Goal: Feedback & Contribution: Contribute content

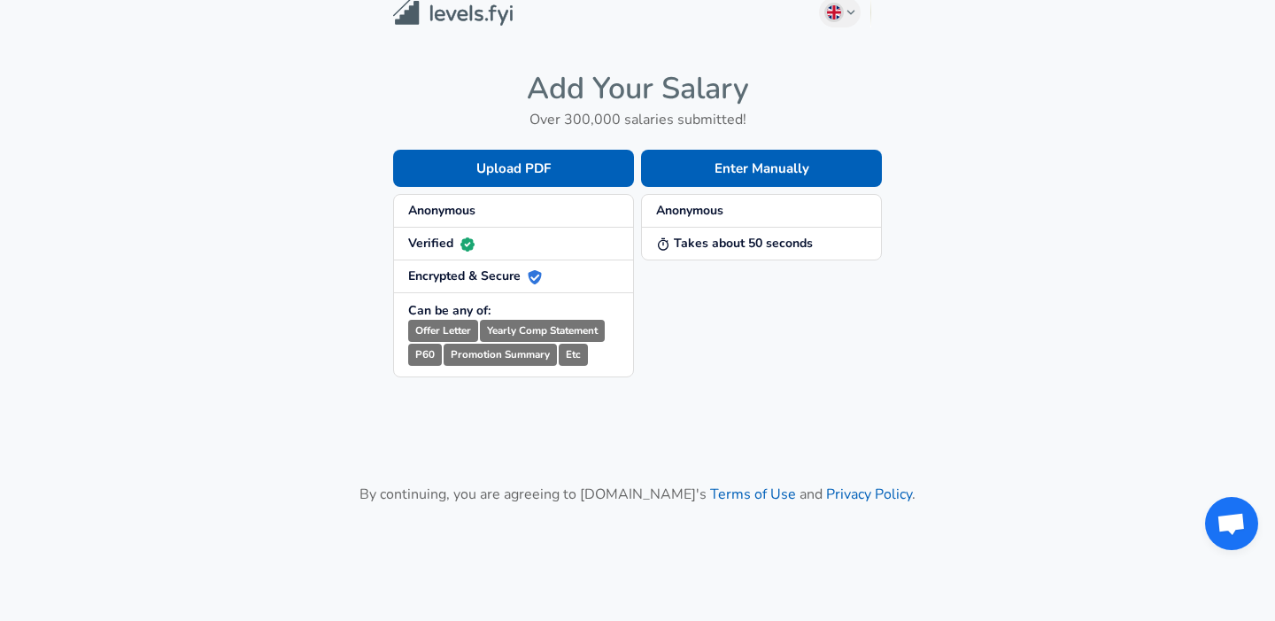
scroll to position [19, 0]
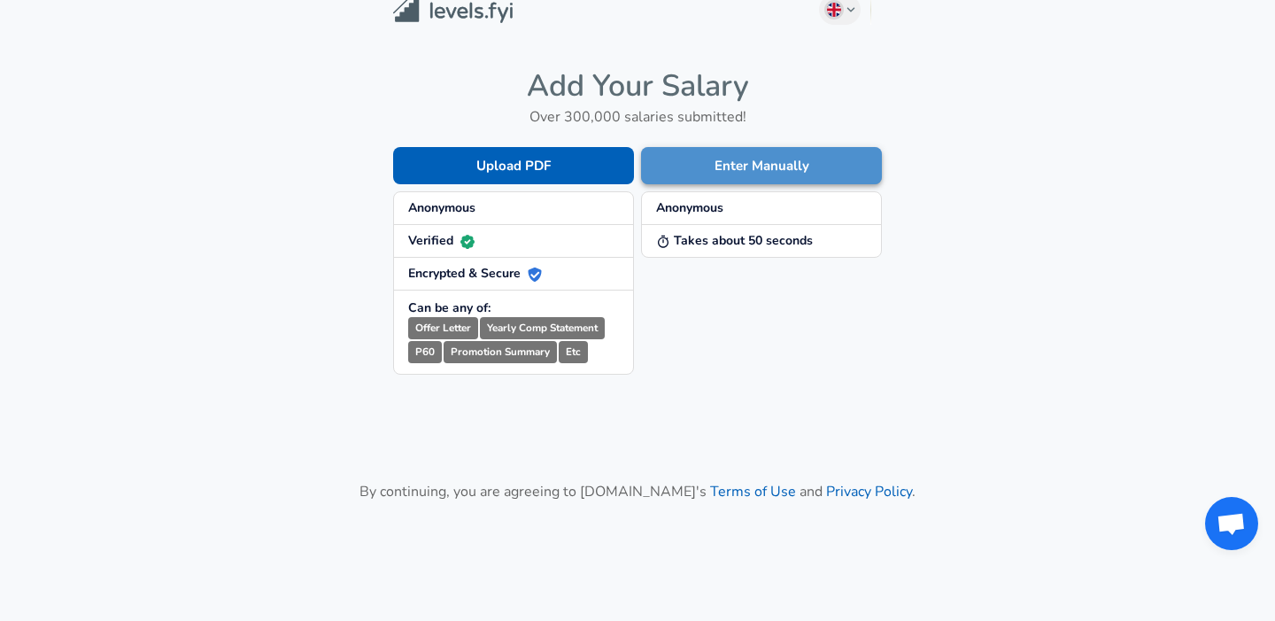
click at [730, 163] on button "Enter Manually" at bounding box center [761, 165] width 241 height 37
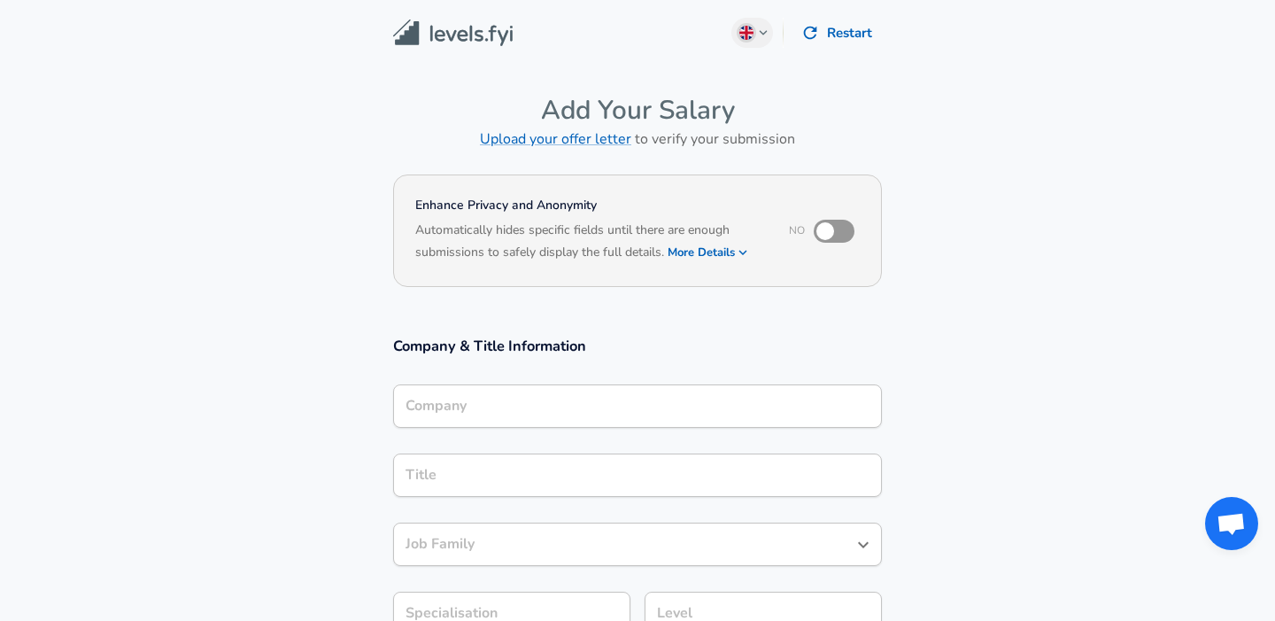
scroll to position [18, 0]
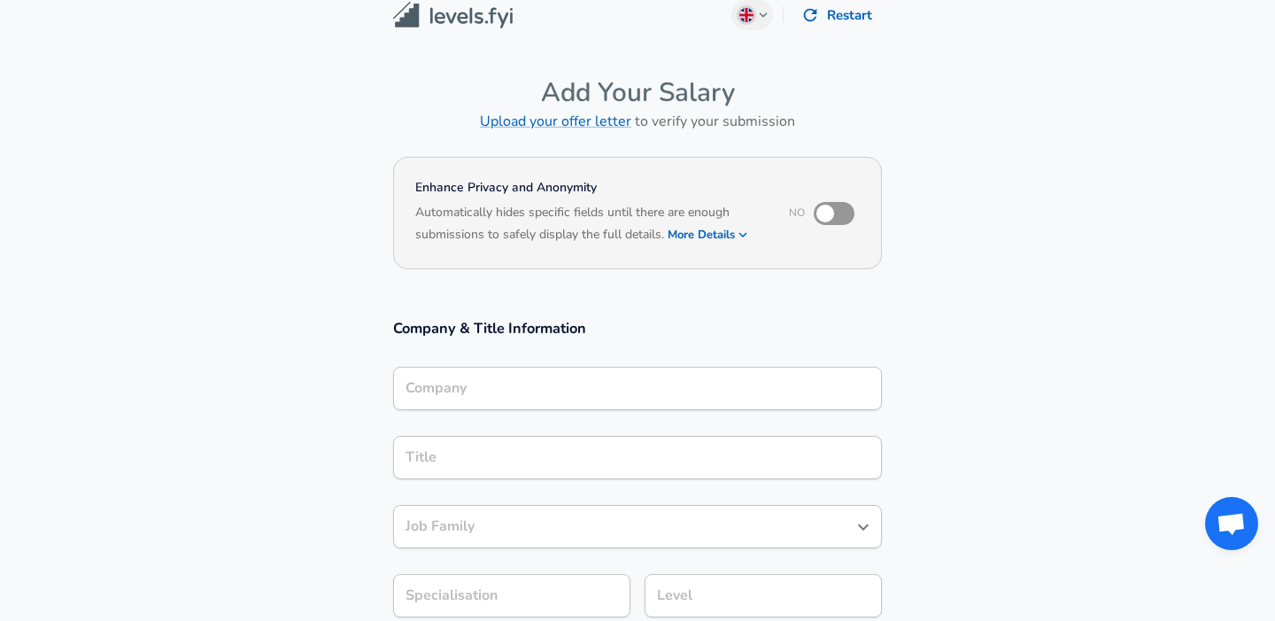
click at [601, 410] on div "Company" at bounding box center [637, 388] width 489 height 43
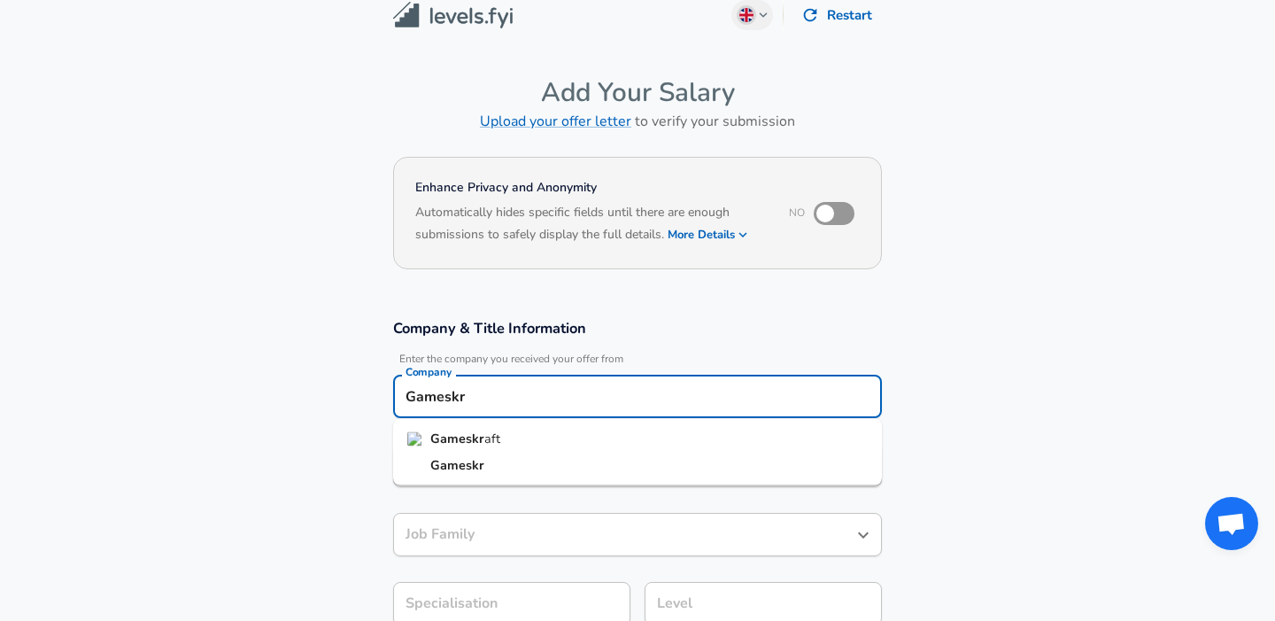
click at [584, 430] on li "Gameskr aft" at bounding box center [637, 439] width 489 height 27
type input "Gameskraft"
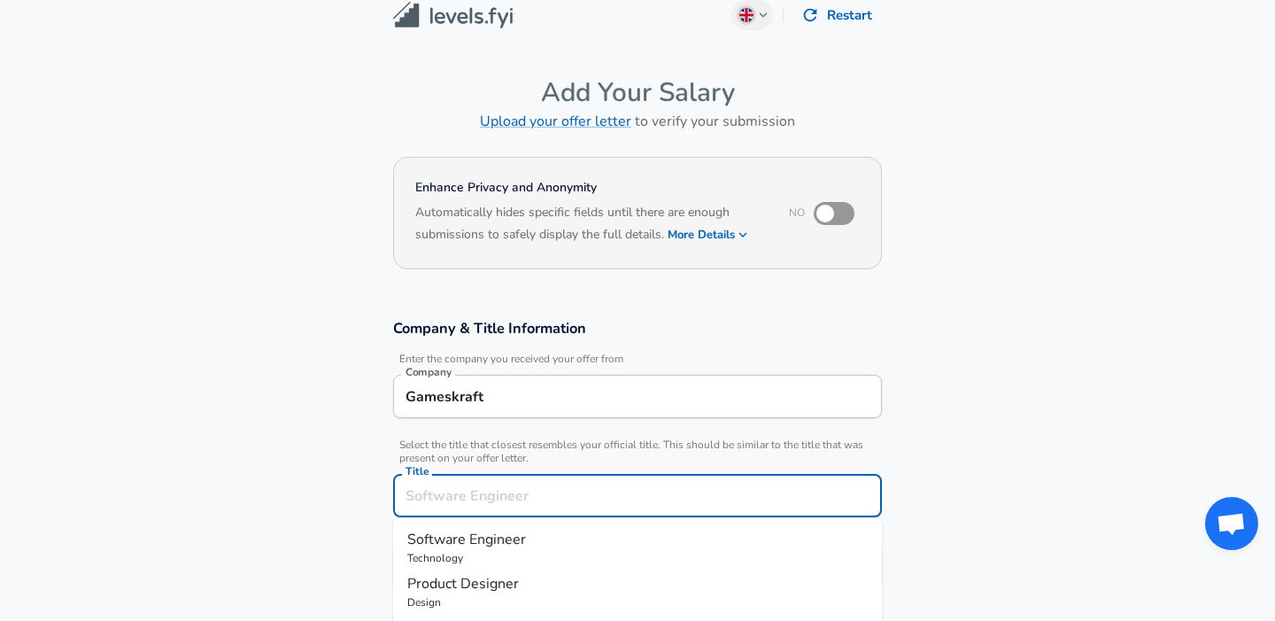
scroll to position [53, 0]
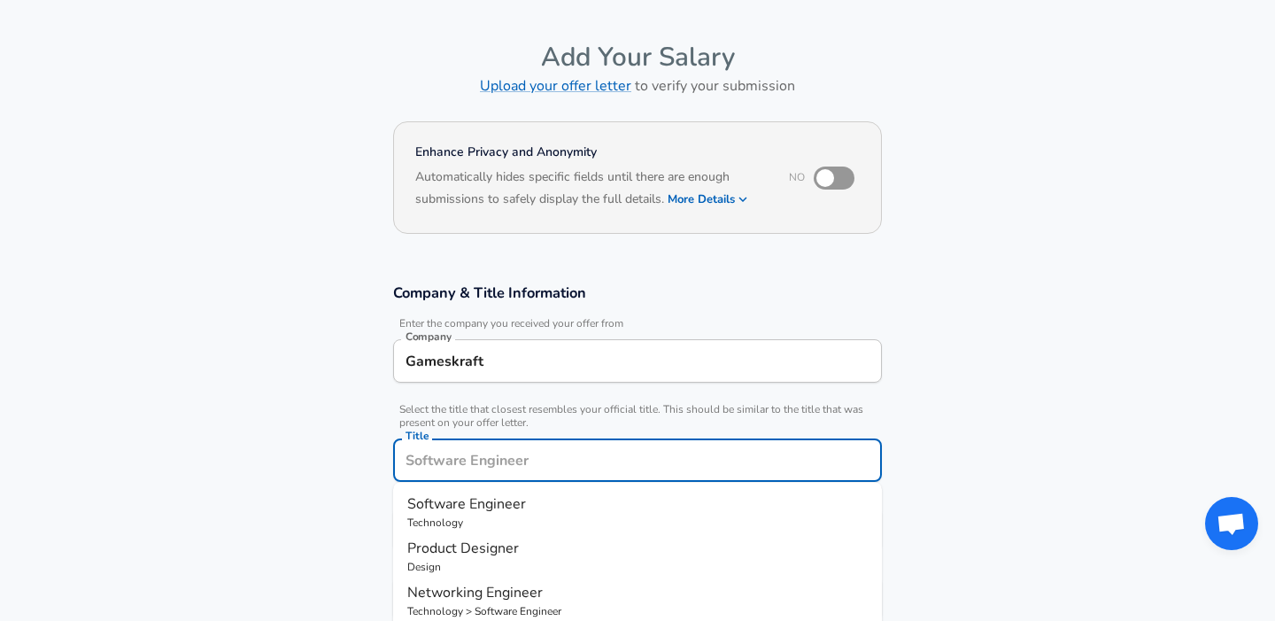
click at [561, 463] on input "Title" at bounding box center [637, 459] width 473 height 27
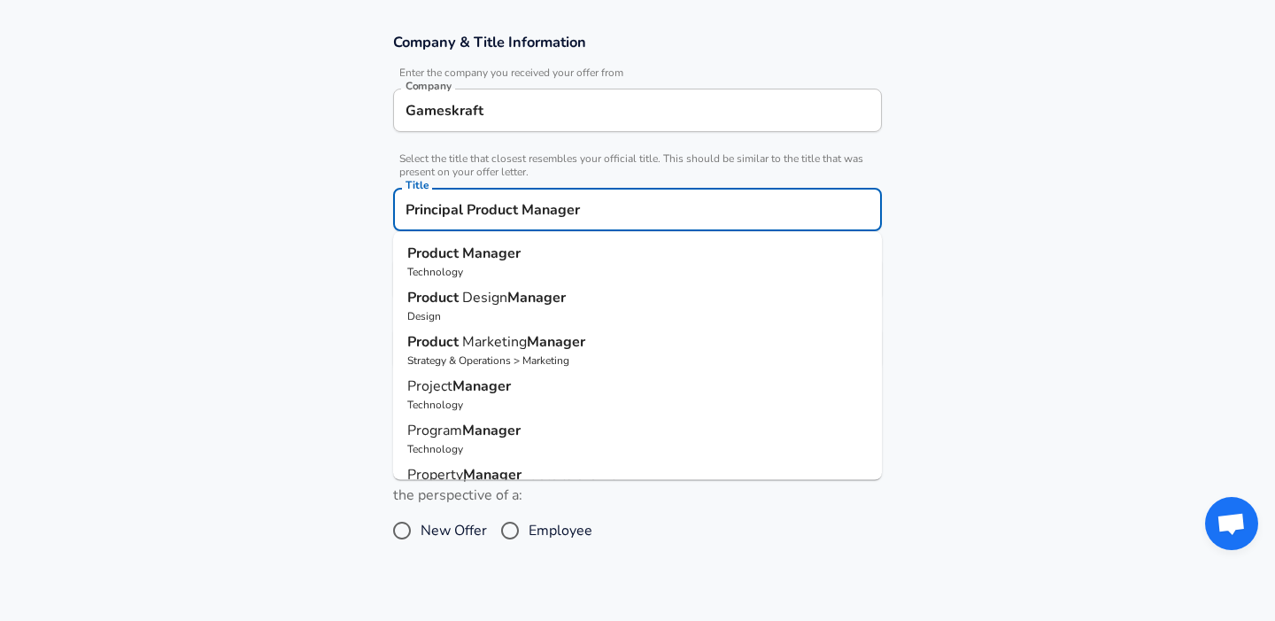
scroll to position [298, 0]
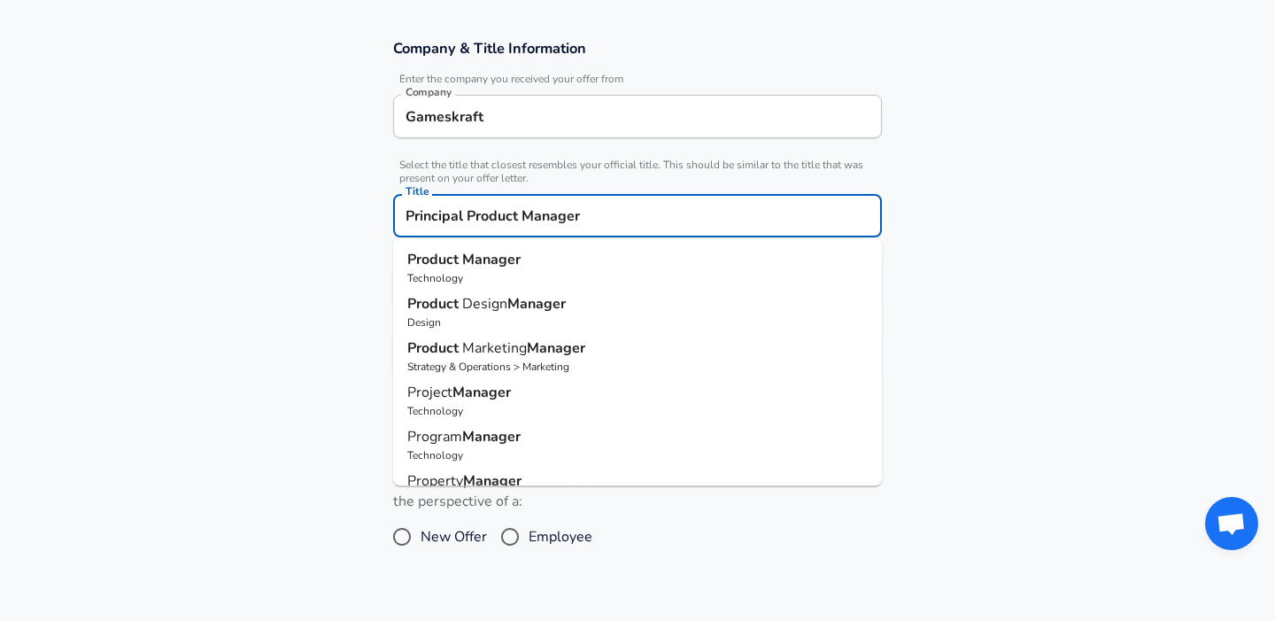
click at [512, 257] on strong "Manager" at bounding box center [491, 259] width 58 height 19
type input "Product Manager"
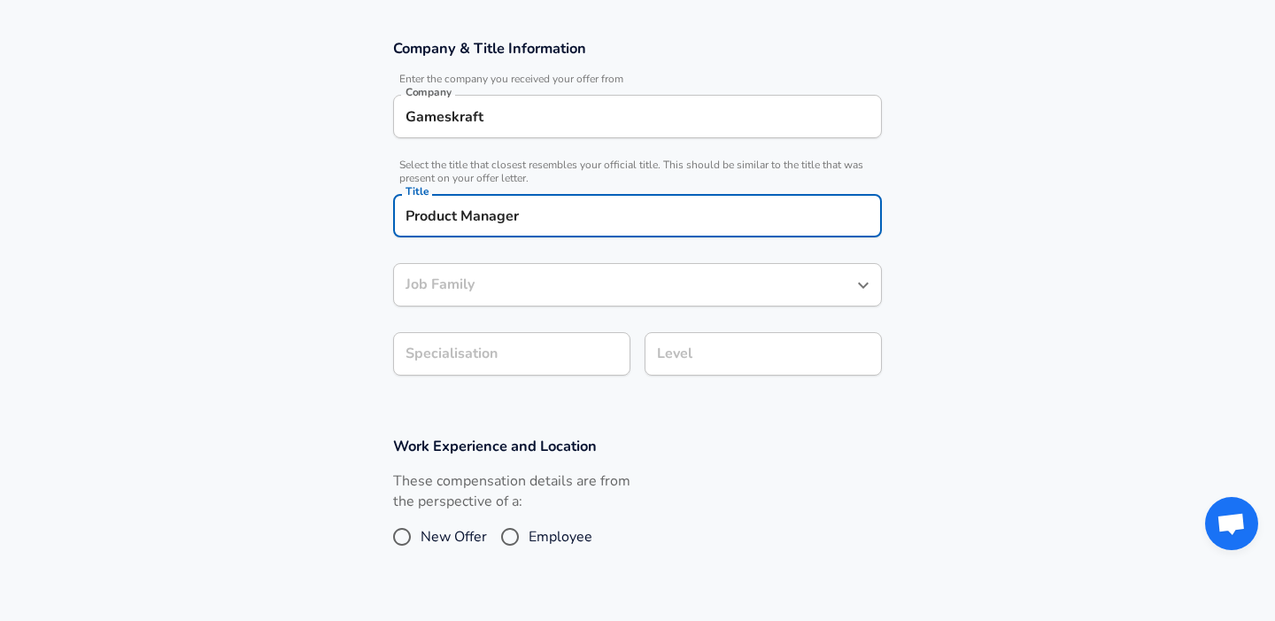
type input "Product Manager"
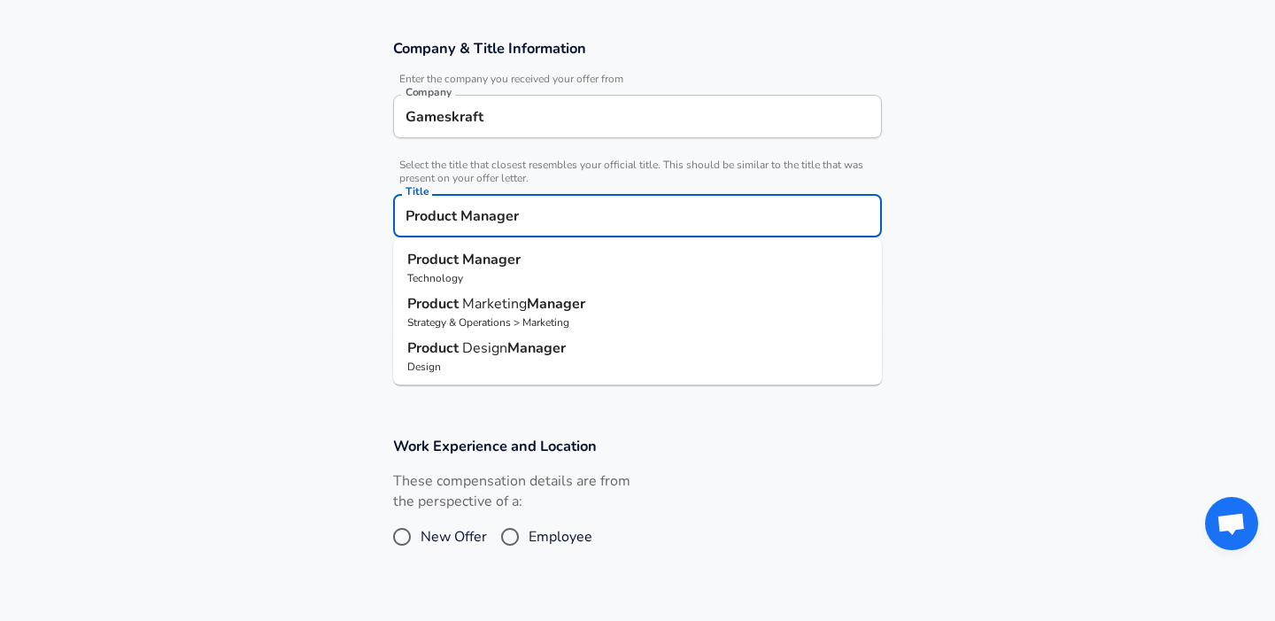
click at [507, 221] on input "Product Manager" at bounding box center [637, 215] width 473 height 27
type input "Product Manager"
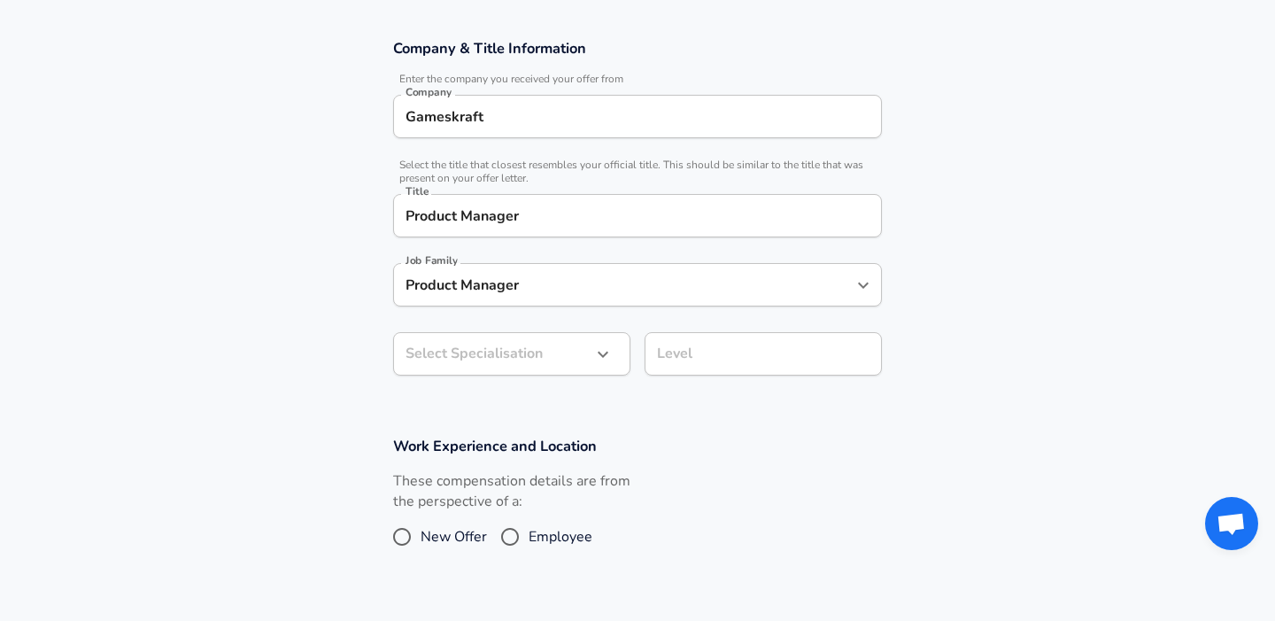
click at [1032, 281] on section "Company & Title Information Enter the company you received your offer from Comp…" at bounding box center [637, 217] width 1275 height 398
click at [600, 363] on icon "button" at bounding box center [603, 354] width 21 height 21
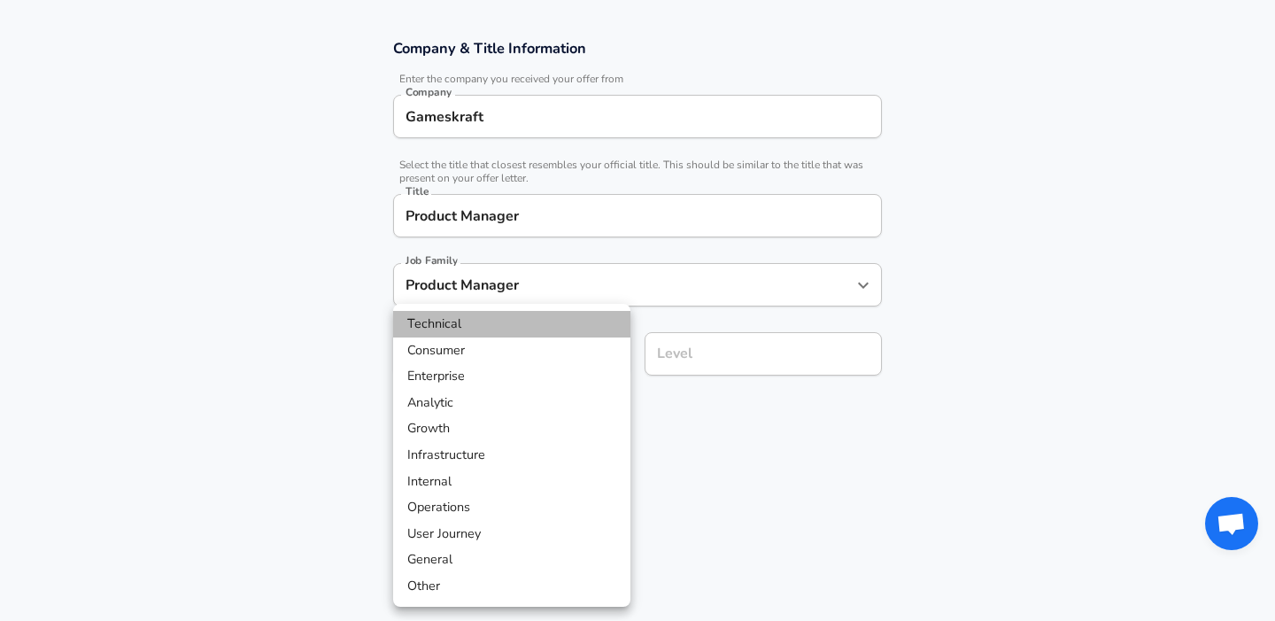
click at [458, 326] on li "Technical" at bounding box center [511, 324] width 237 height 27
type input "Technical"
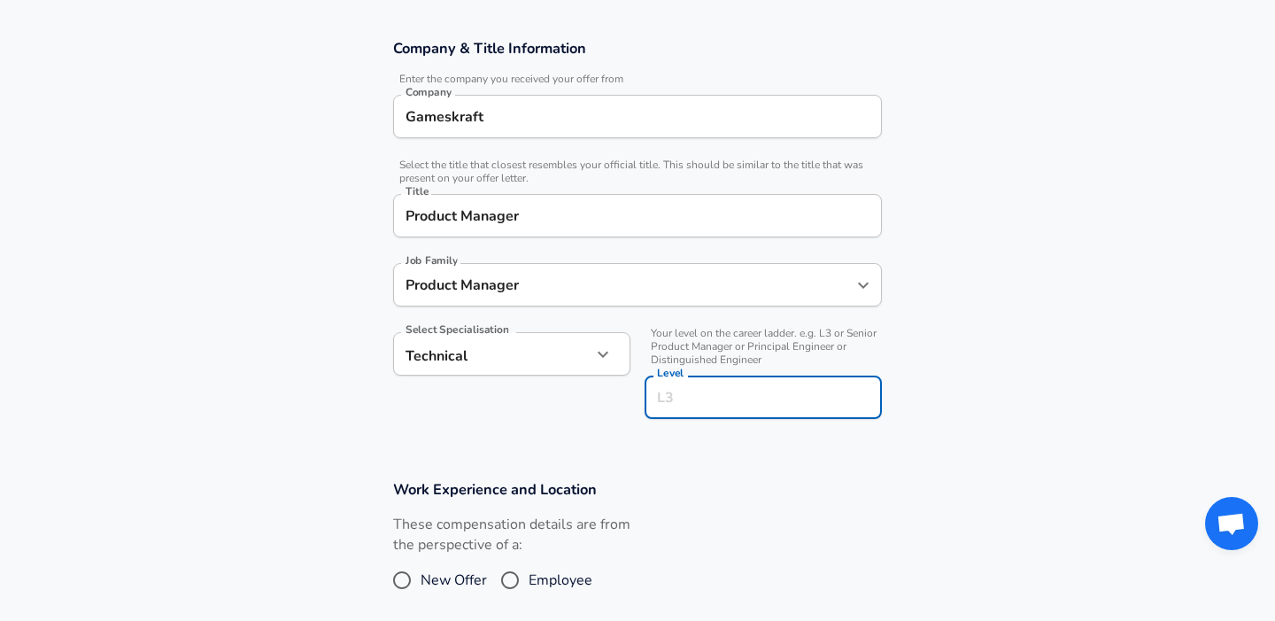
scroll to position [333, 0]
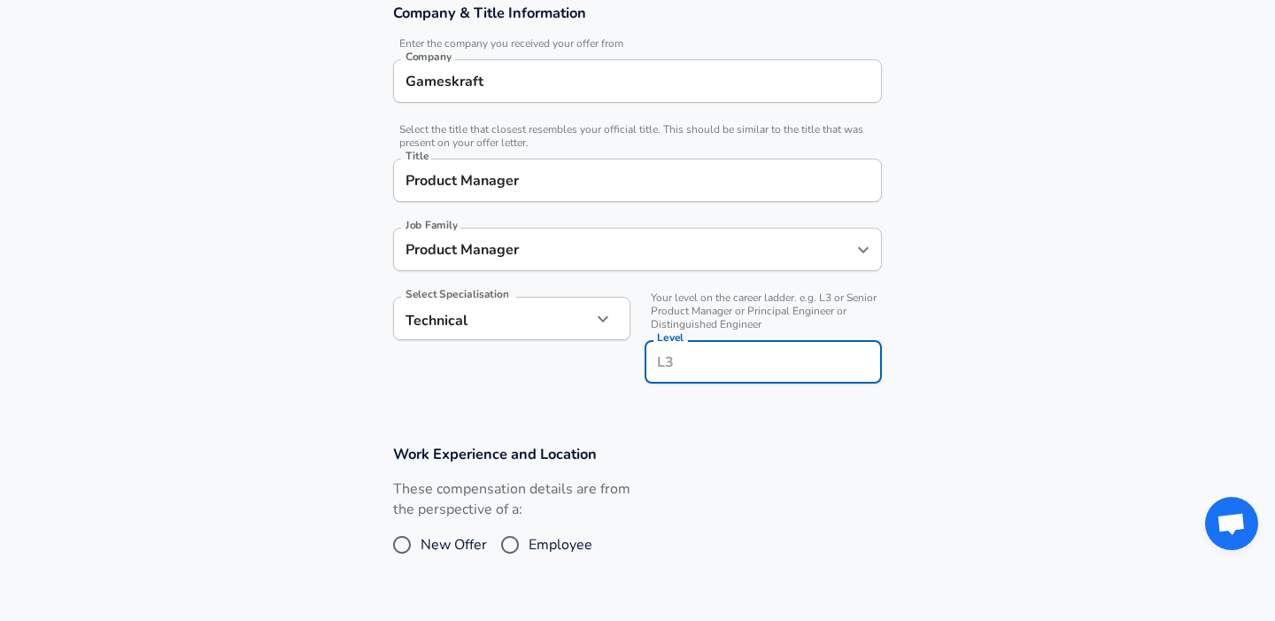
click at [698, 352] on input "Level" at bounding box center [763, 361] width 221 height 27
type input "L3"
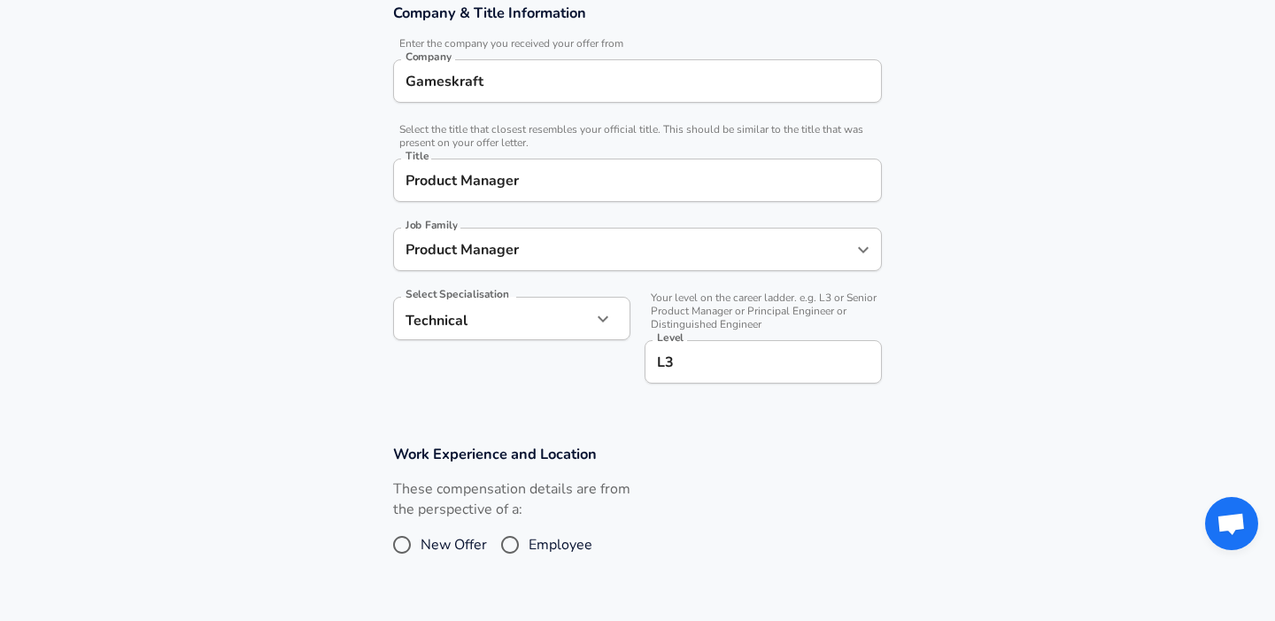
click at [613, 492] on label "These compensation details are from the perspective of a:" at bounding box center [511, 499] width 237 height 41
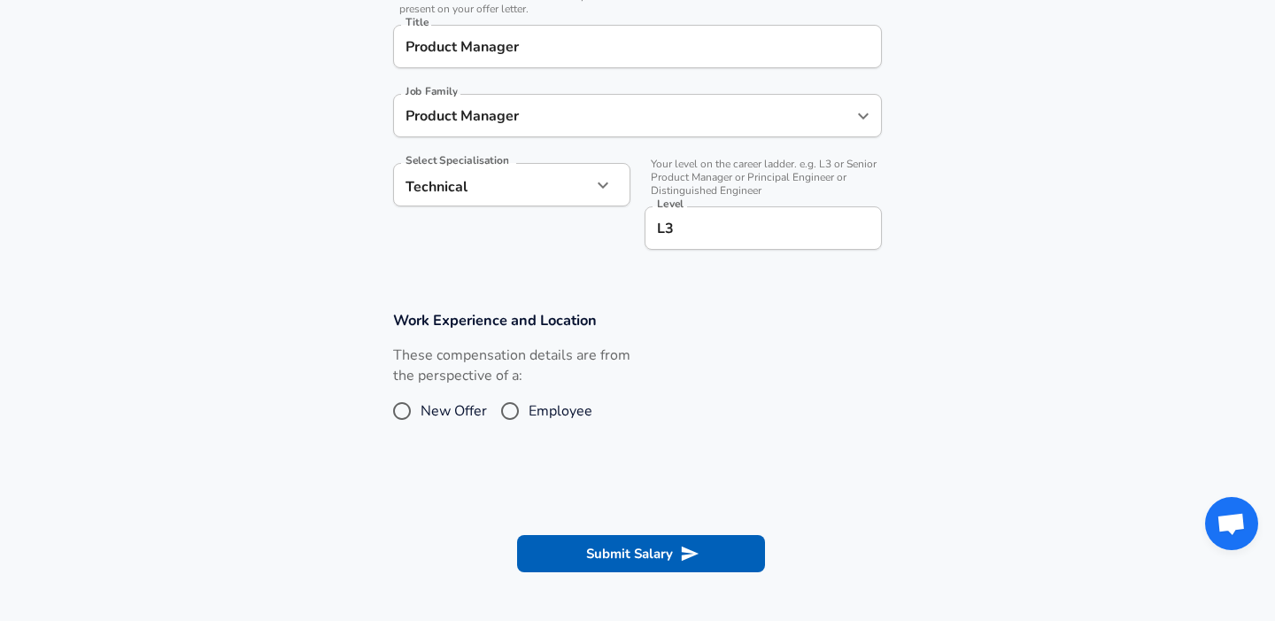
scroll to position [482, 0]
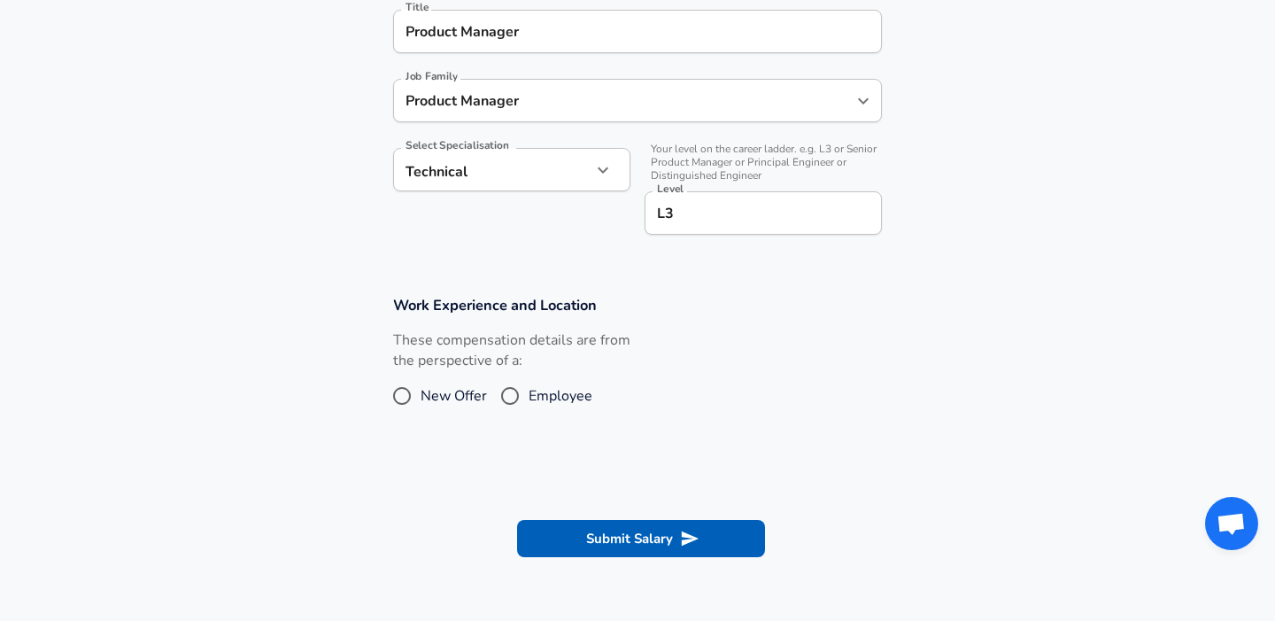
click at [511, 391] on input "Employee" at bounding box center [510, 396] width 37 height 28
radio input "true"
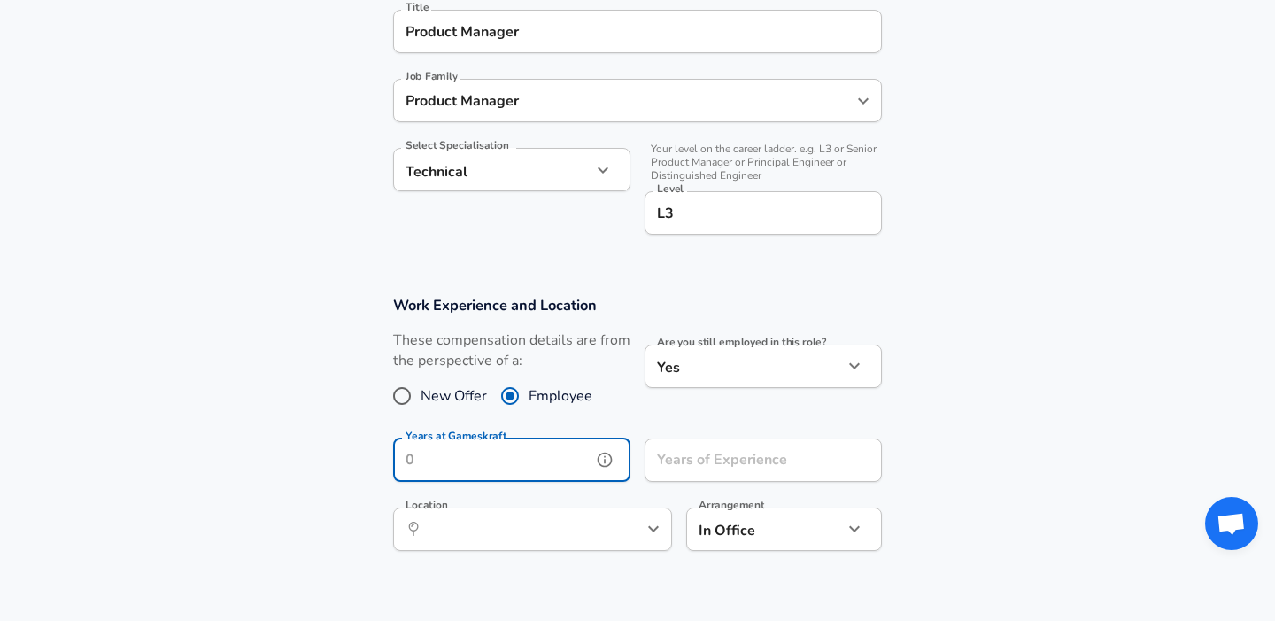
click at [523, 470] on input "Years at Gameskraft" at bounding box center [492, 459] width 198 height 43
type input "3"
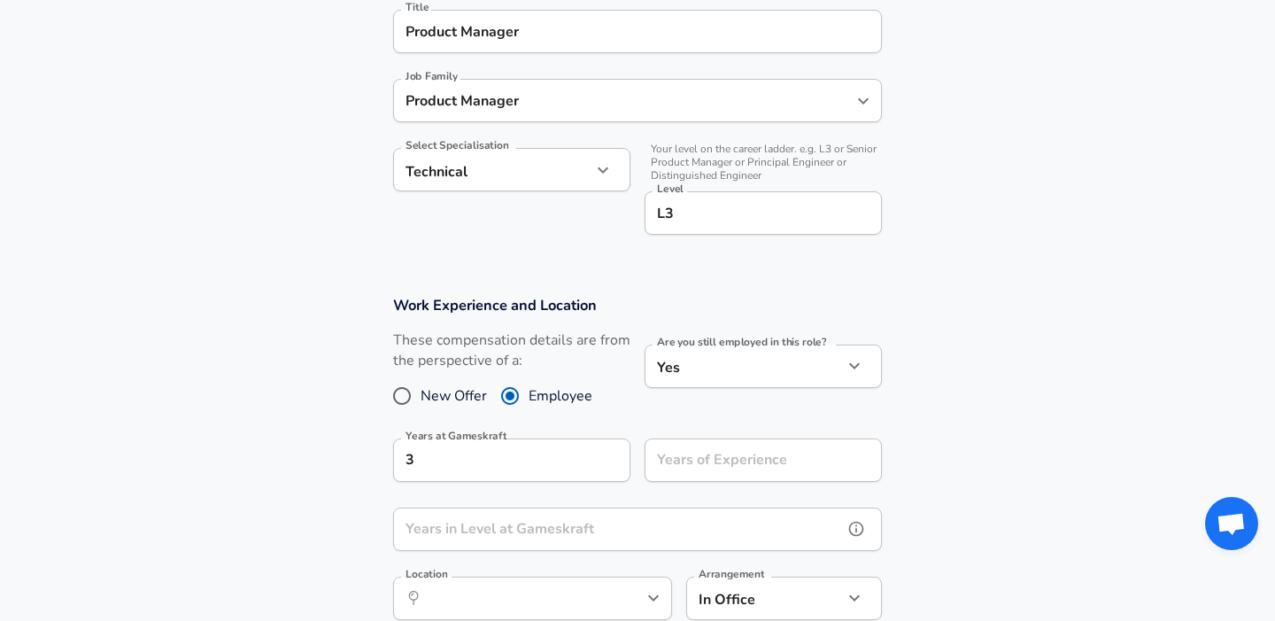
click at [549, 535] on input "Years in Level at Gameskraft" at bounding box center [618, 528] width 450 height 43
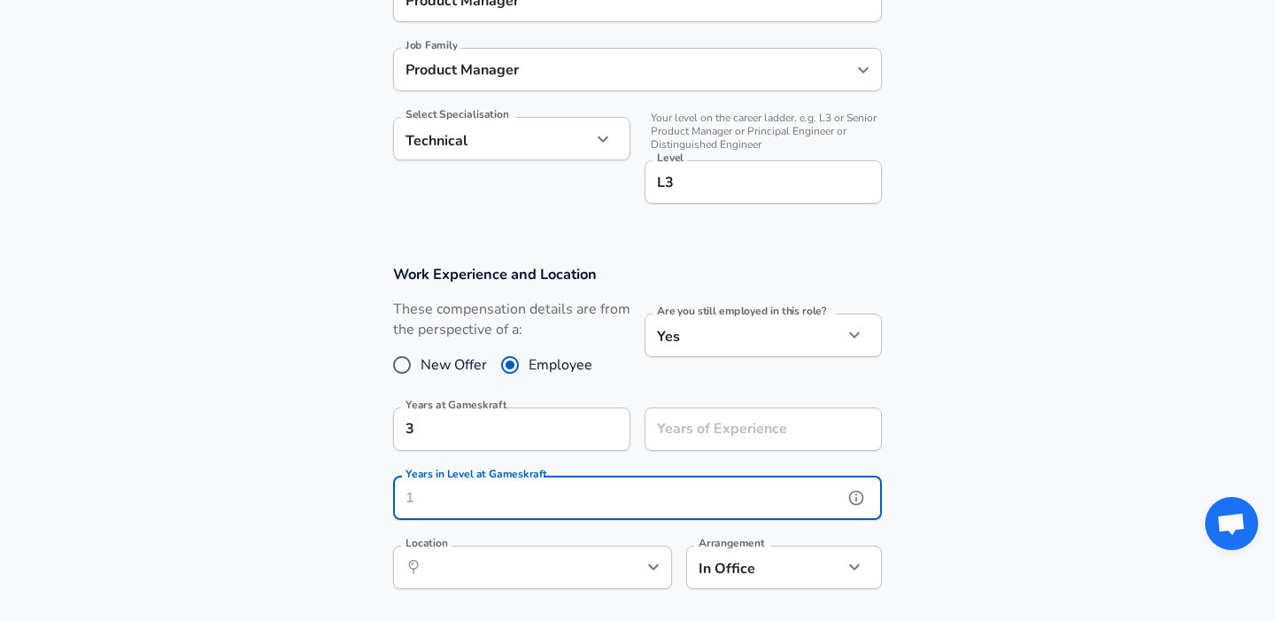
scroll to position [528, 0]
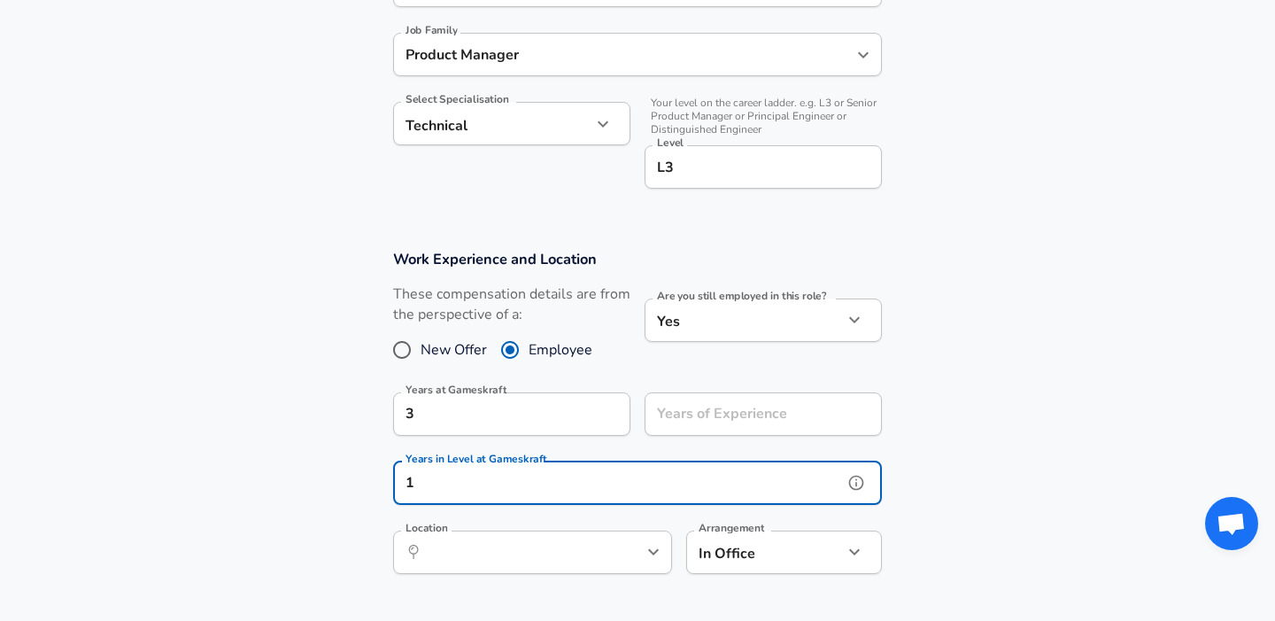
type input "1"
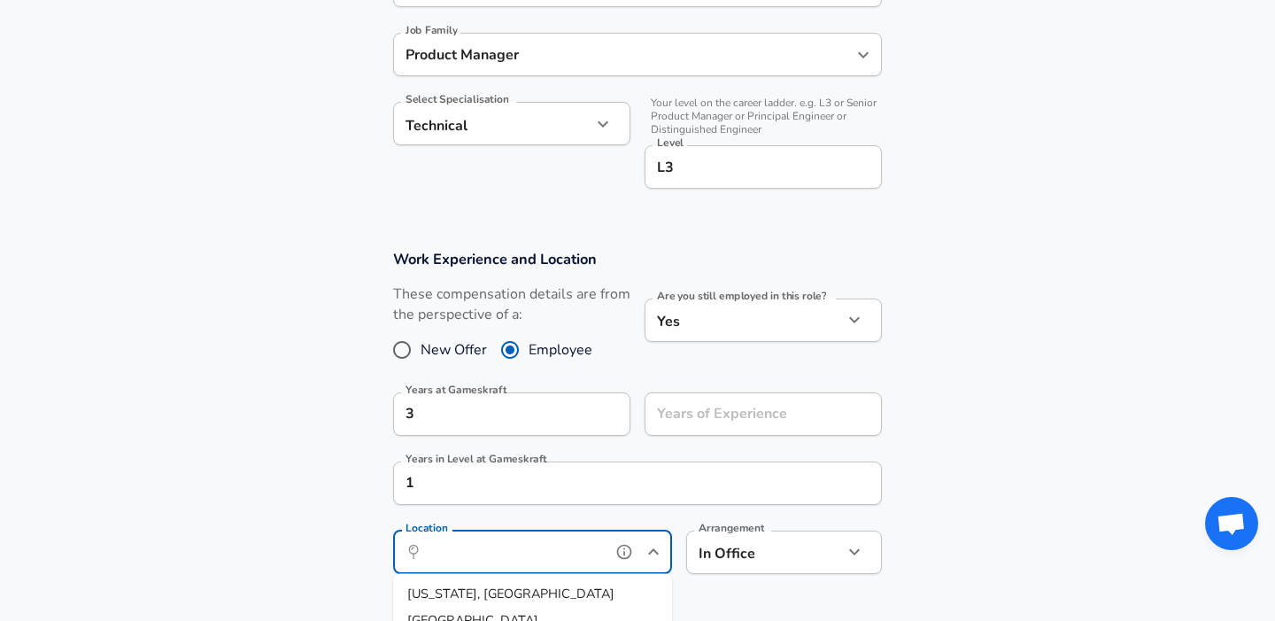
click at [514, 545] on input "Location" at bounding box center [513, 551] width 182 height 27
click at [527, 589] on li "Beng [PERSON_NAME], [GEOGRAPHIC_DATA]" at bounding box center [532, 603] width 279 height 45
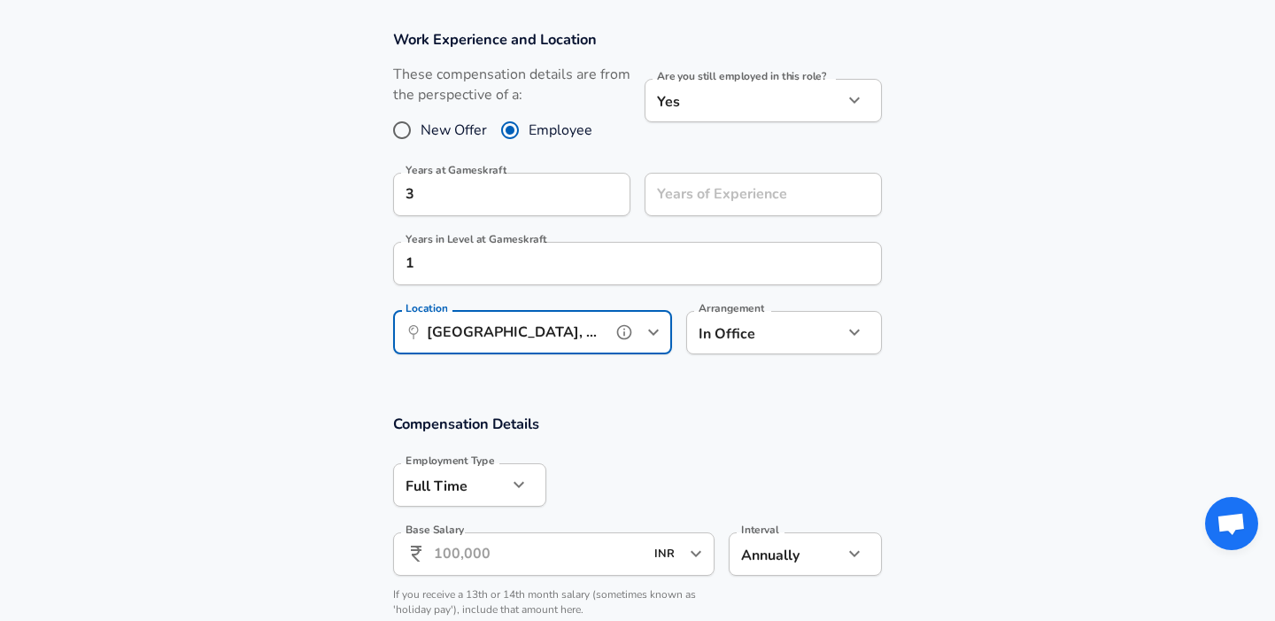
scroll to position [754, 0]
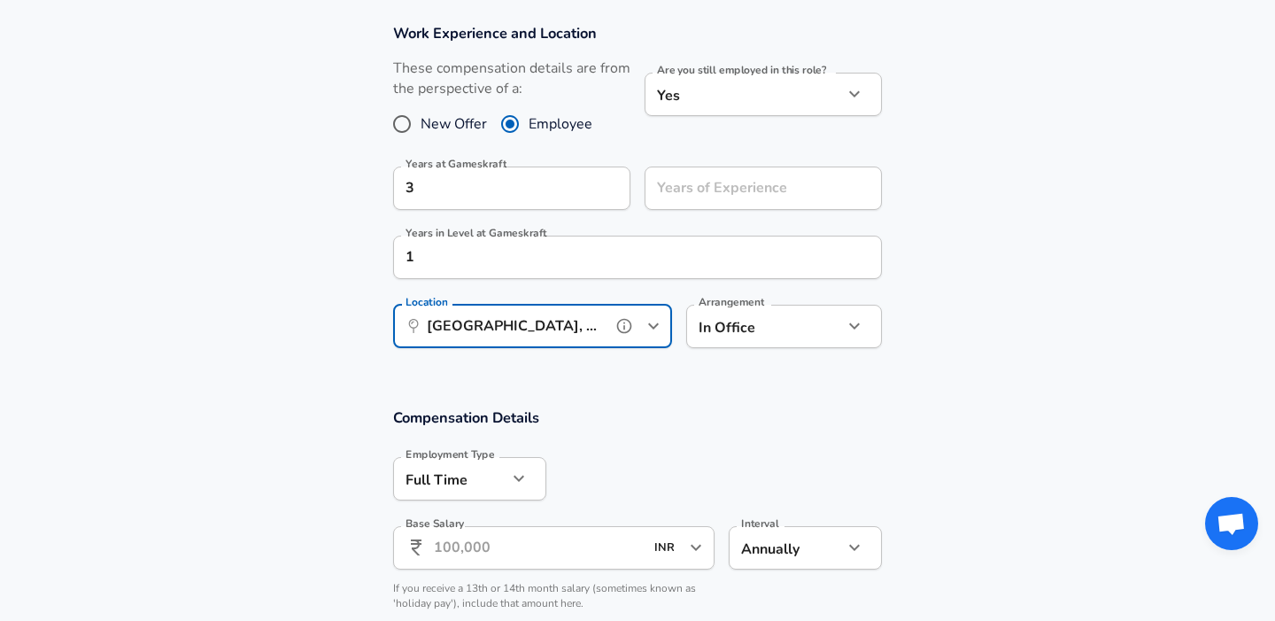
type input "[GEOGRAPHIC_DATA], [GEOGRAPHIC_DATA], [GEOGRAPHIC_DATA]"
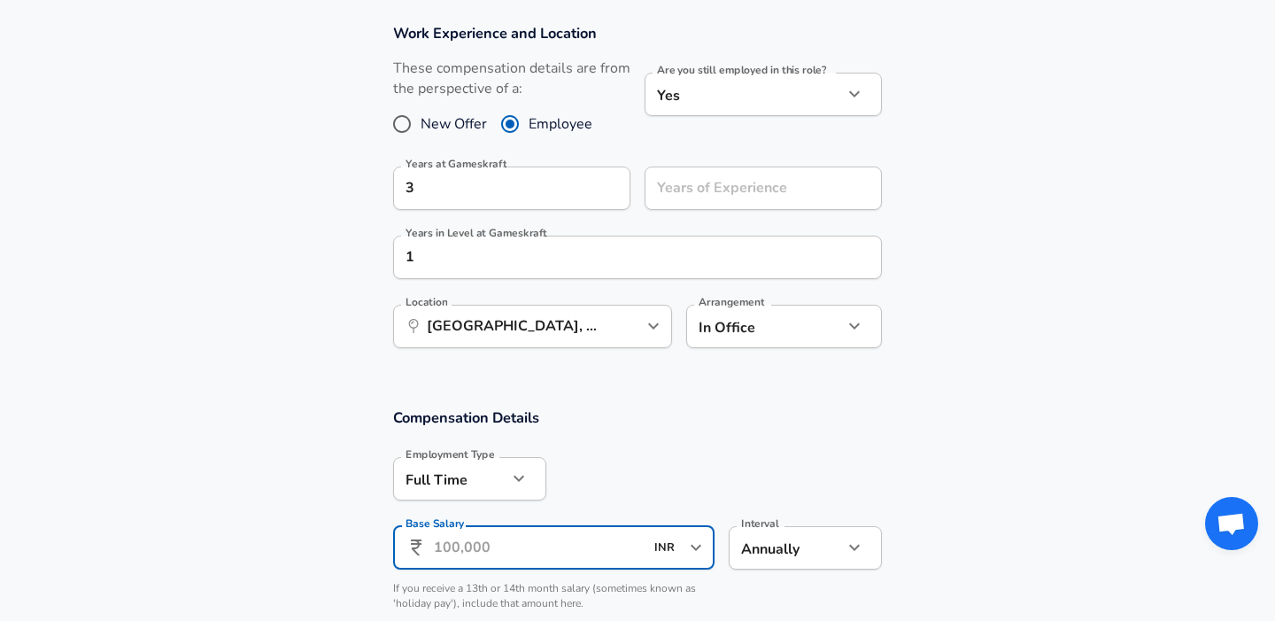
click at [502, 559] on input "Base Salary" at bounding box center [539, 547] width 210 height 43
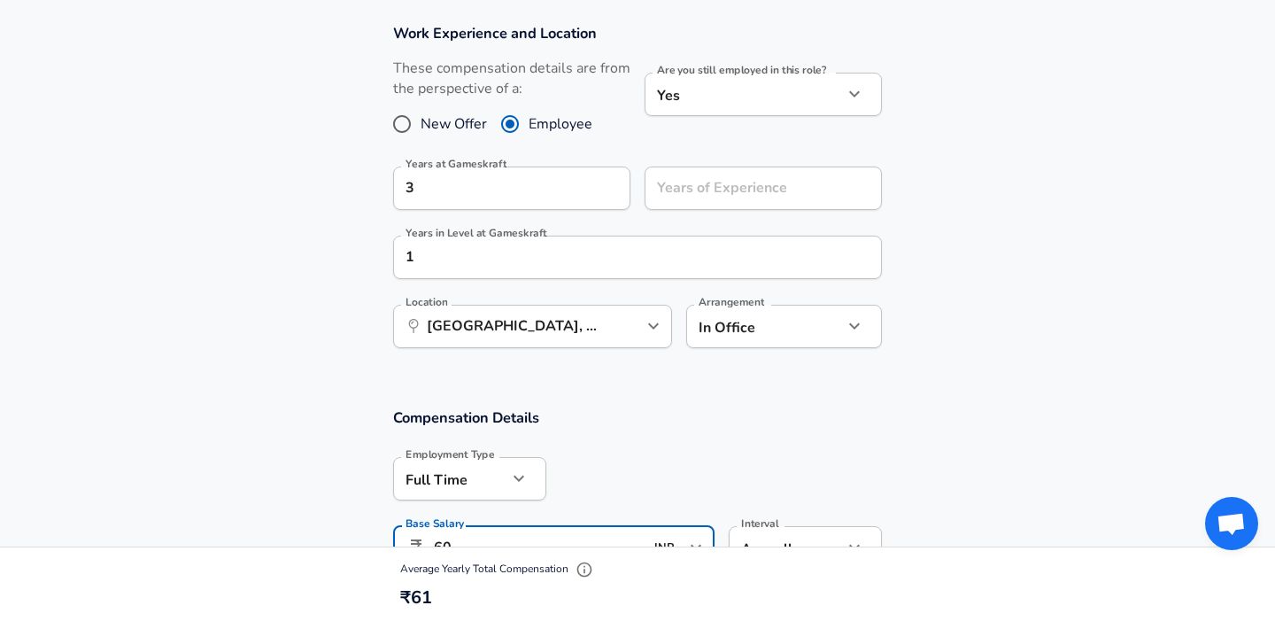
type input "6"
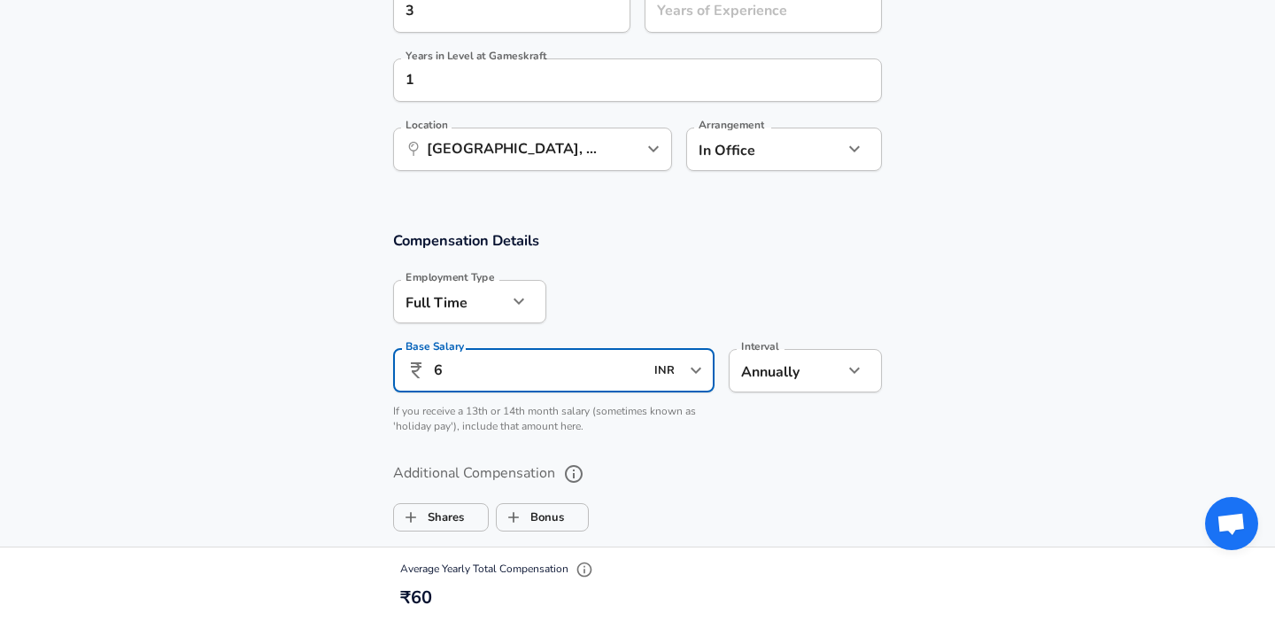
scroll to position [943, 0]
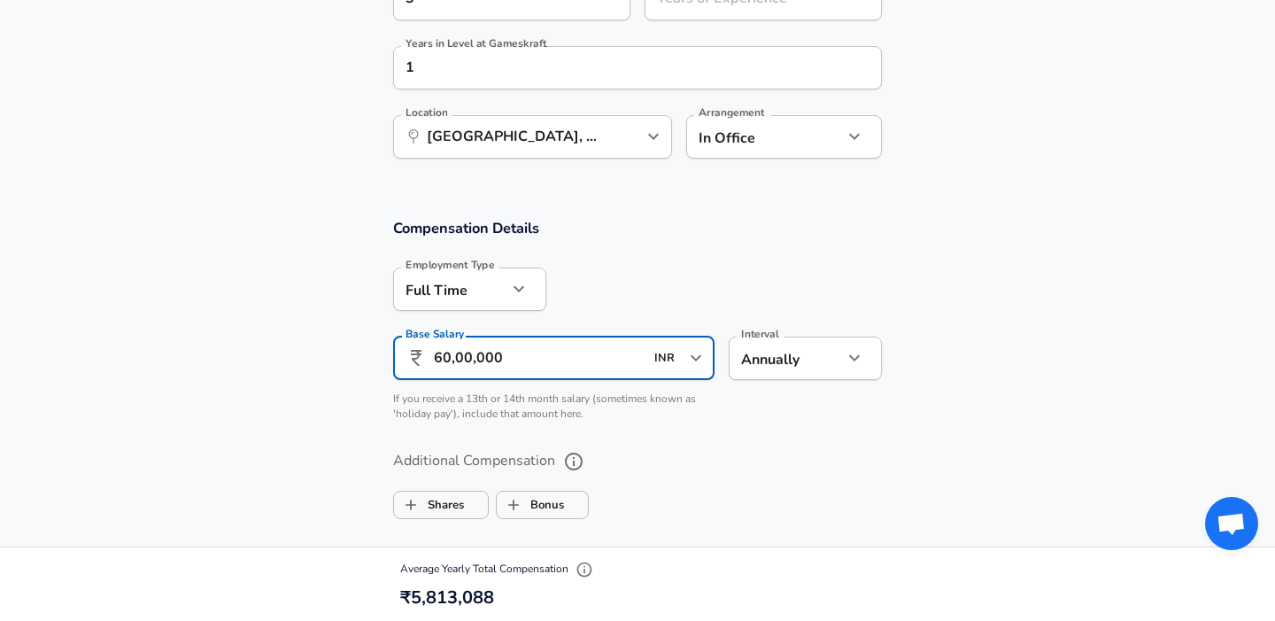
type input "60,00,000"
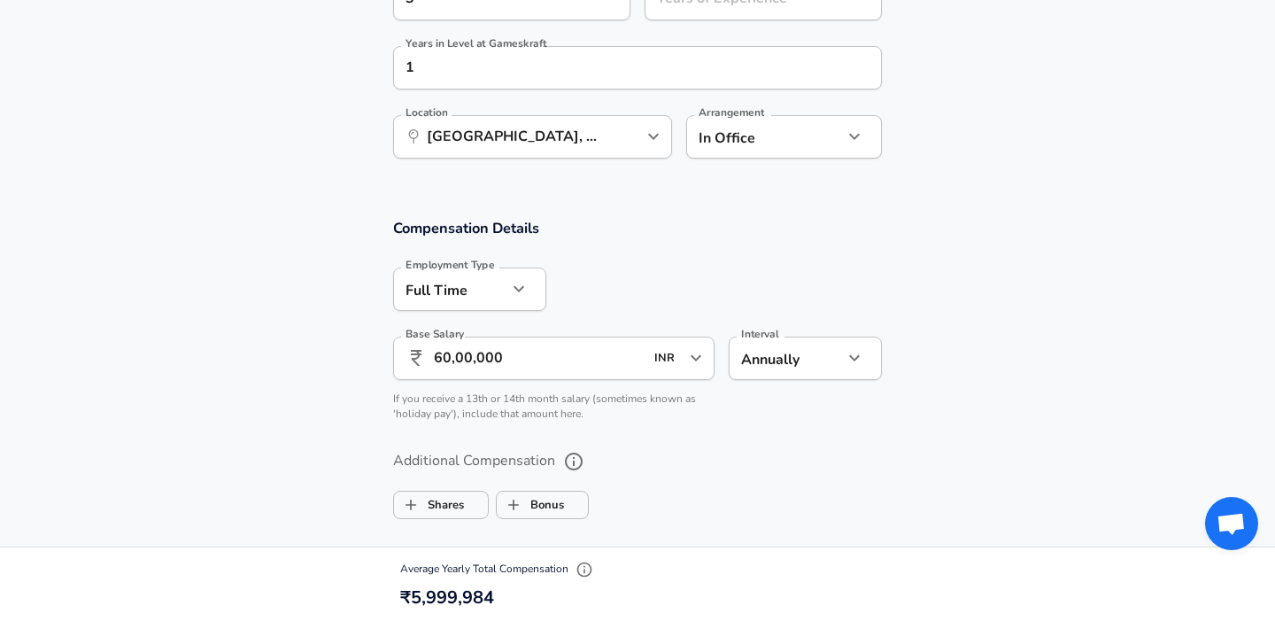
click at [662, 445] on div "Additional Compensation Shares Bonus" at bounding box center [637, 479] width 531 height 94
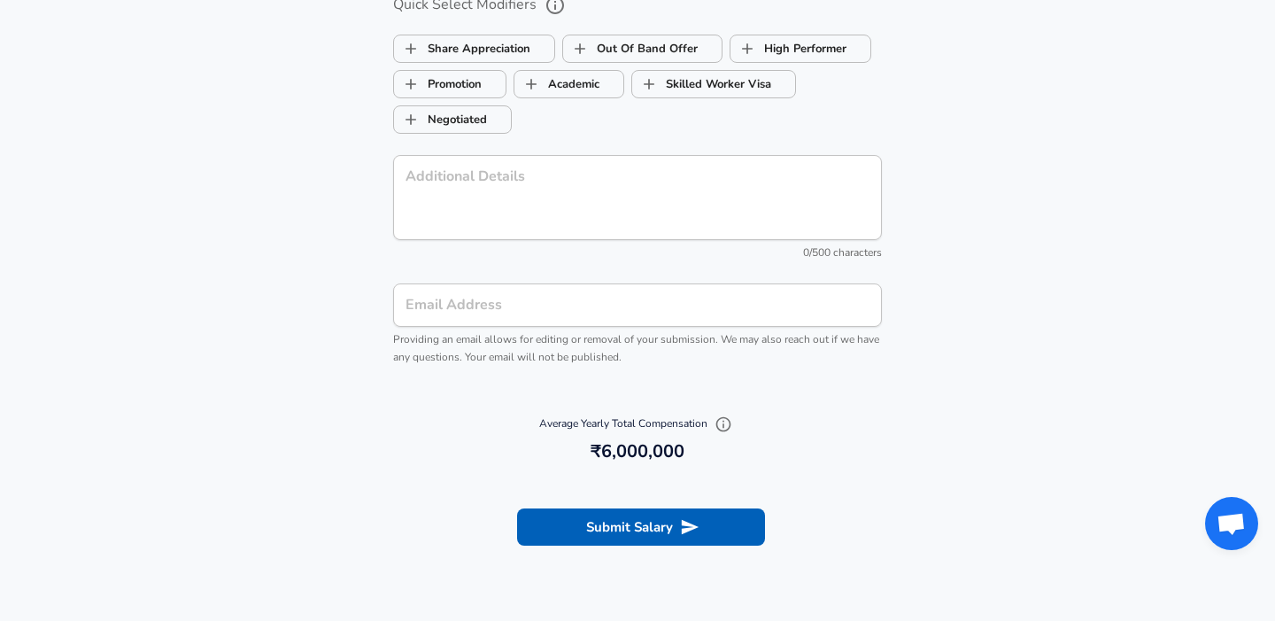
scroll to position [1806, 0]
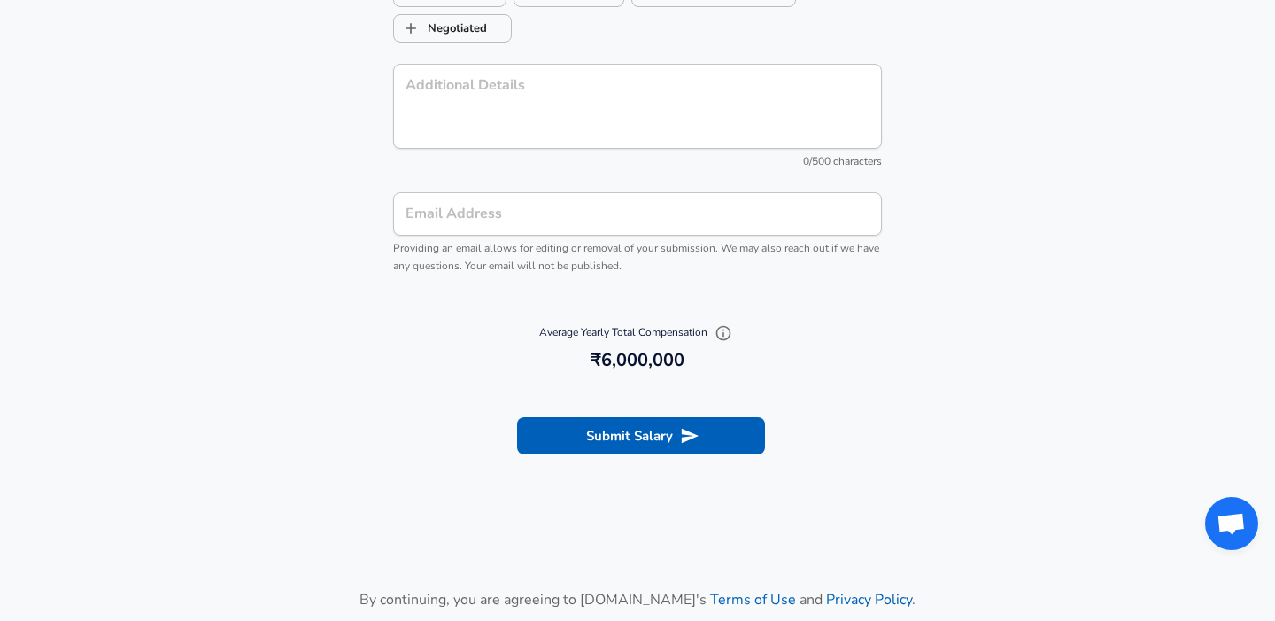
click at [614, 208] on input "Email Address" at bounding box center [637, 213] width 489 height 43
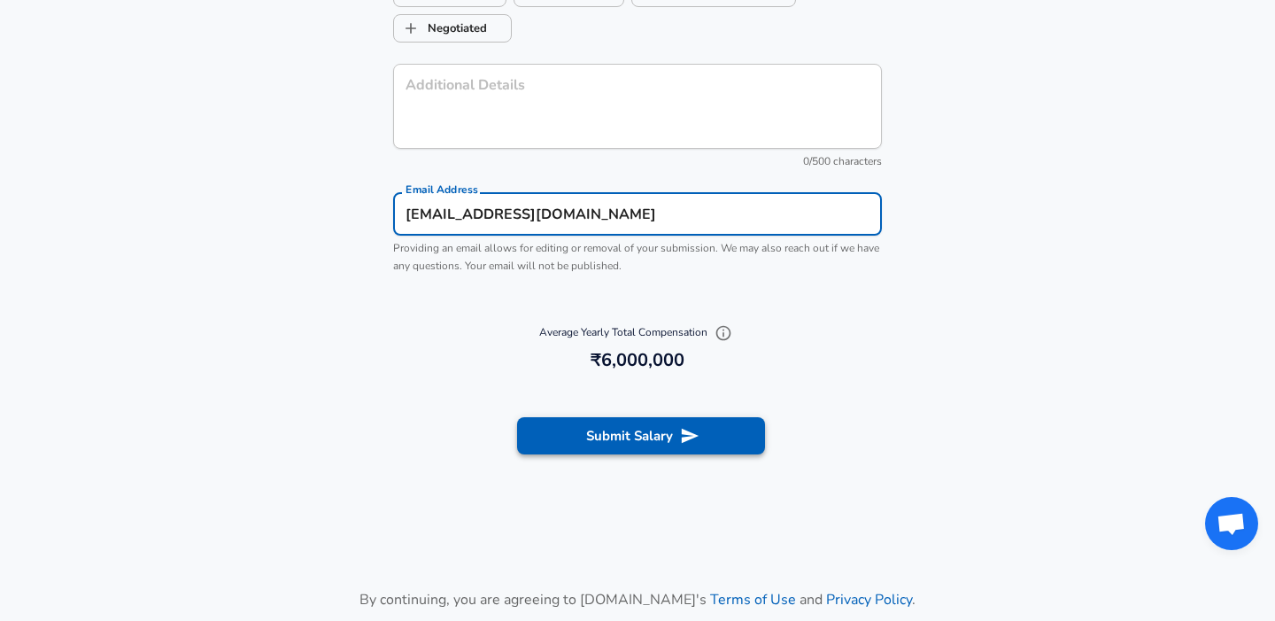
type input "[EMAIL_ADDRESS][DOMAIN_NAME]"
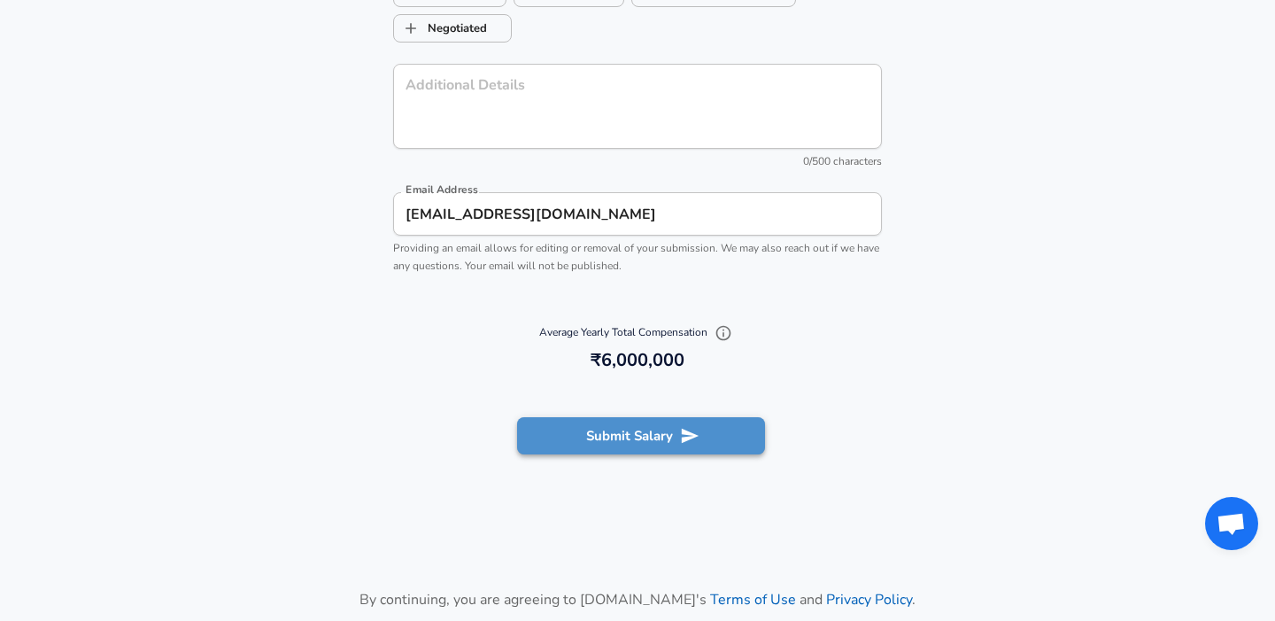
click at [654, 441] on button "Submit Salary" at bounding box center [641, 435] width 248 height 37
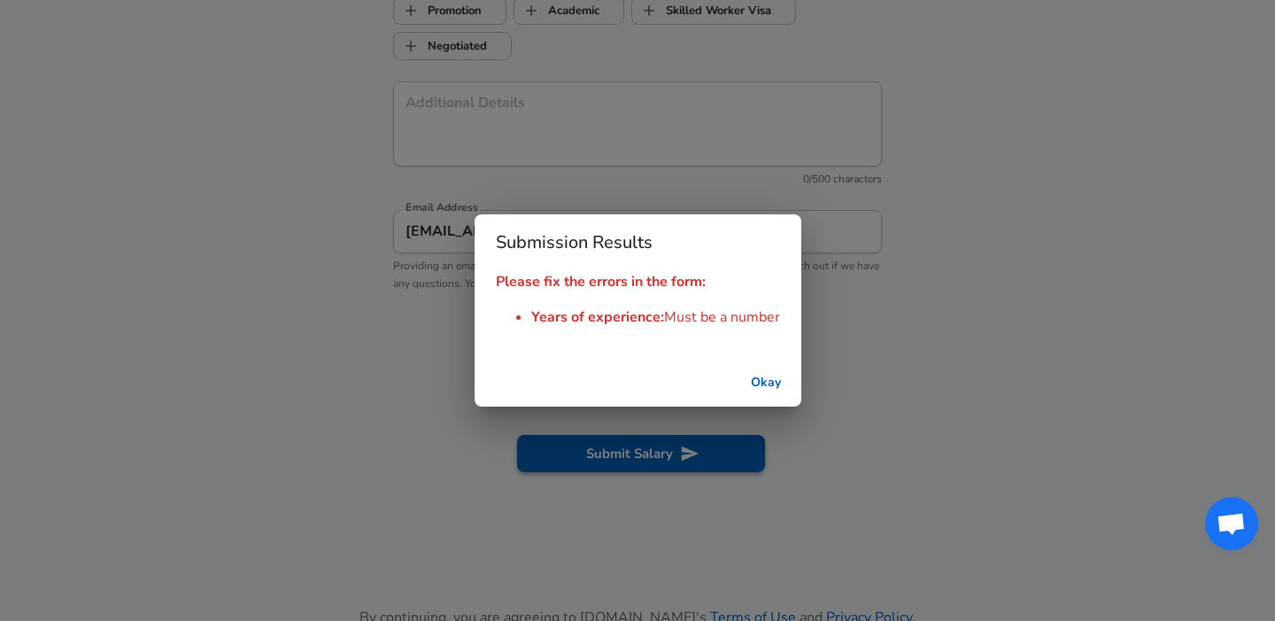
scroll to position [1824, 0]
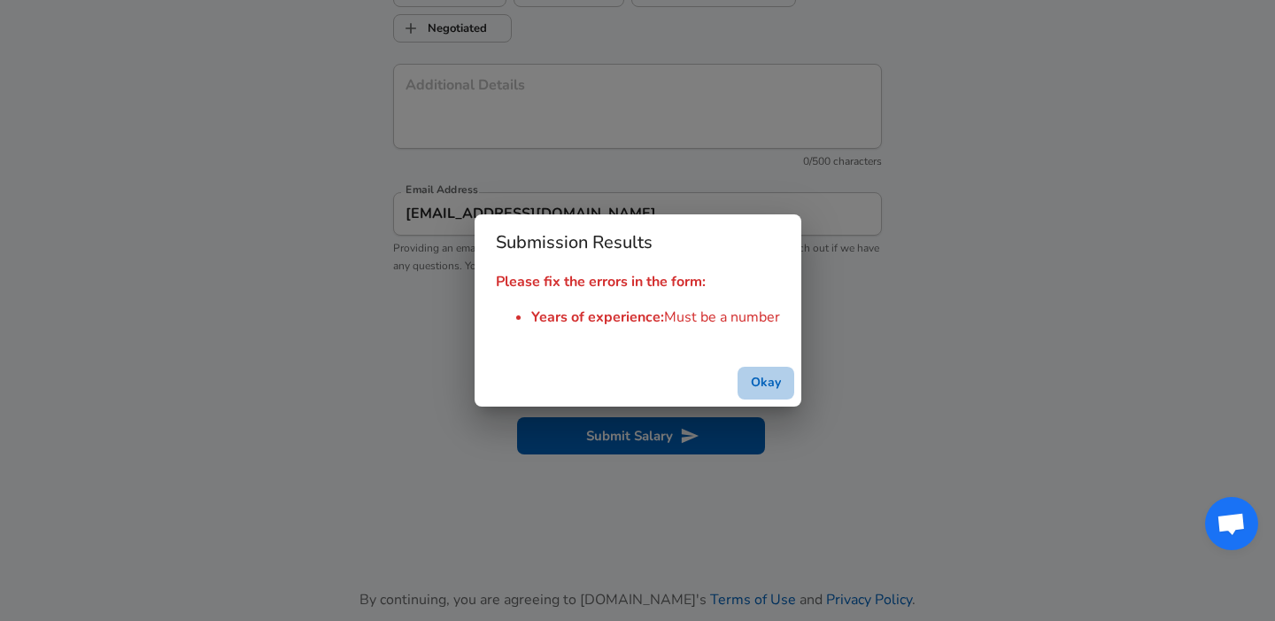
click at [756, 379] on button "Okay" at bounding box center [766, 383] width 57 height 33
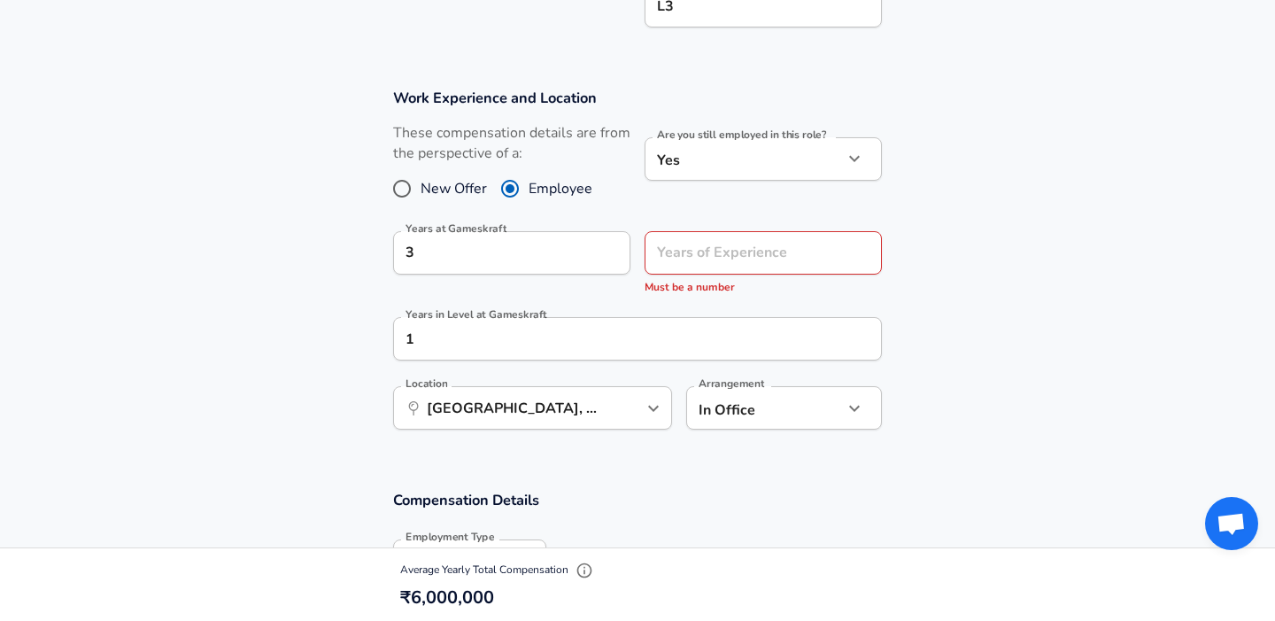
scroll to position [680, 0]
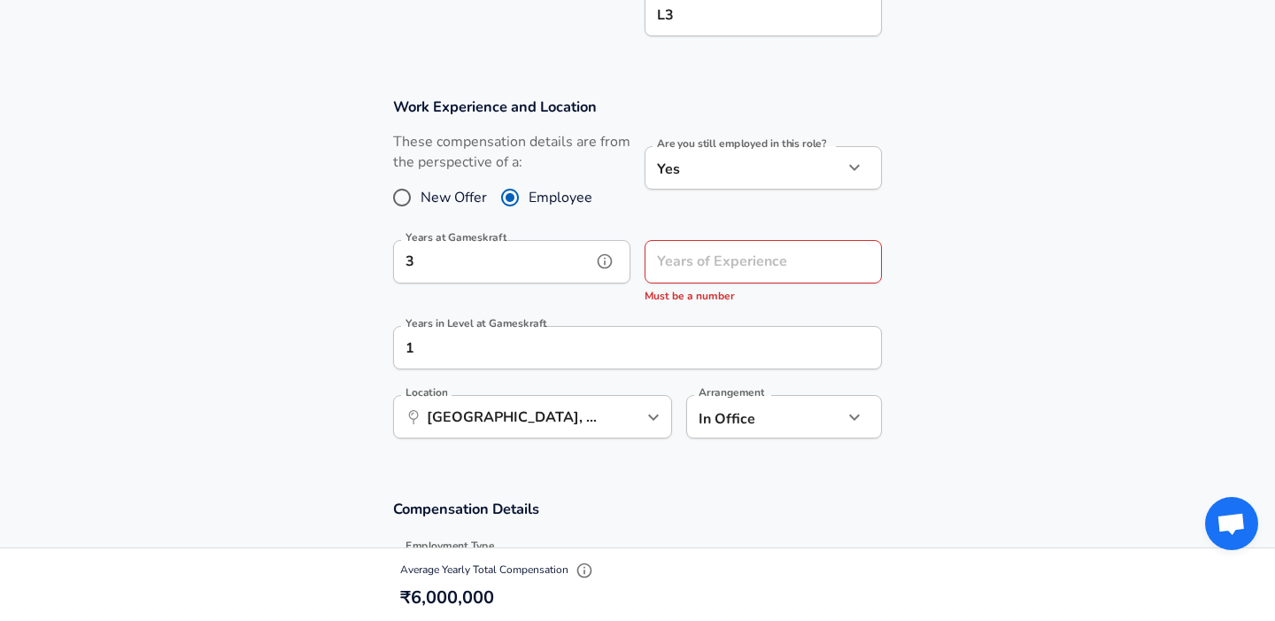
click at [546, 272] on input "3" at bounding box center [492, 261] width 198 height 43
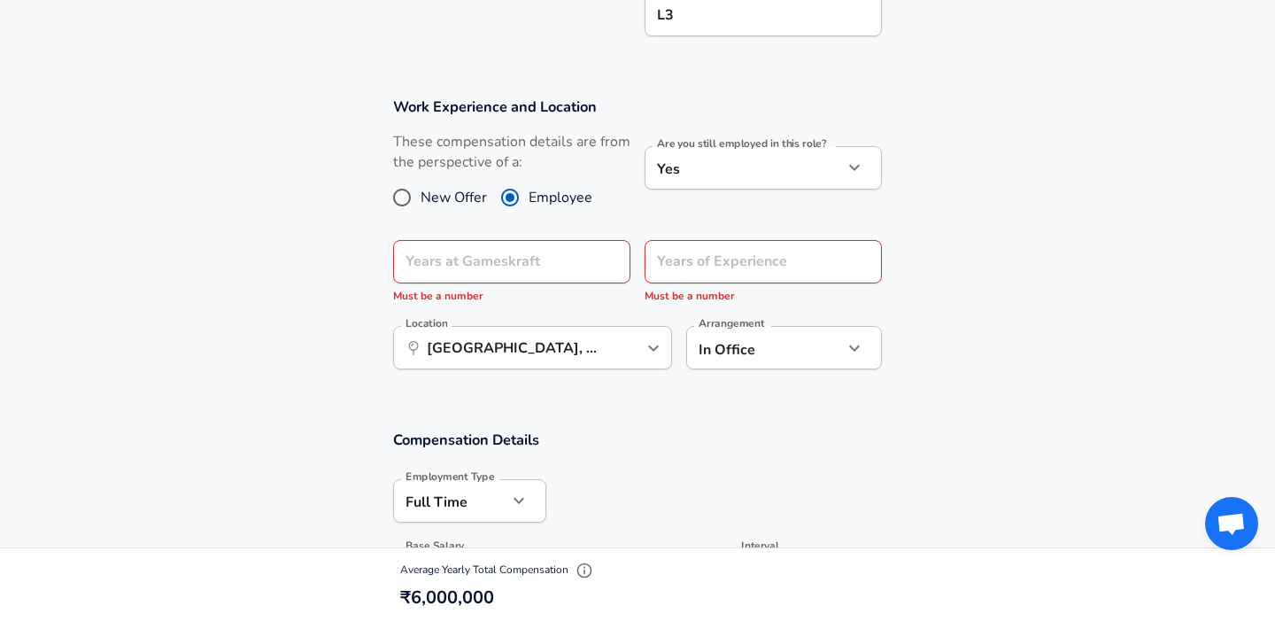
click at [528, 306] on div "Years at Gameskraft Years at Gameskraft Must be a number" at bounding box center [505, 269] width 252 height 87
click at [493, 267] on input "Years at Gameskraft" at bounding box center [492, 261] width 198 height 43
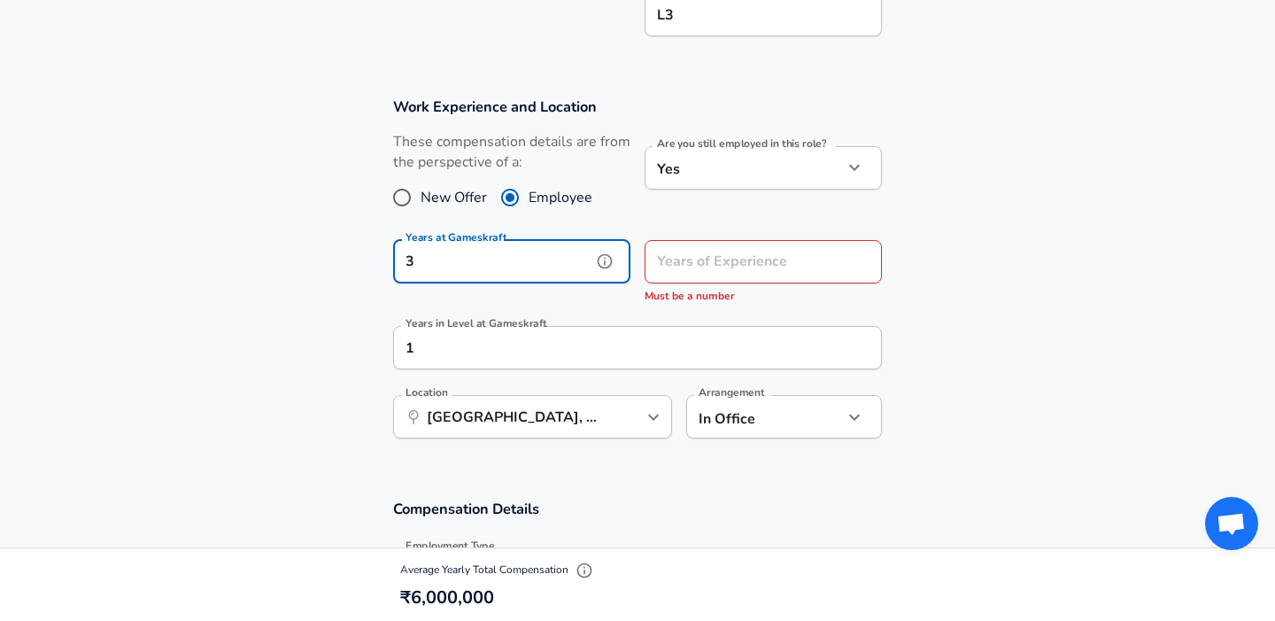
type input "3"
click at [730, 262] on input "Years of Experience" at bounding box center [744, 261] width 198 height 43
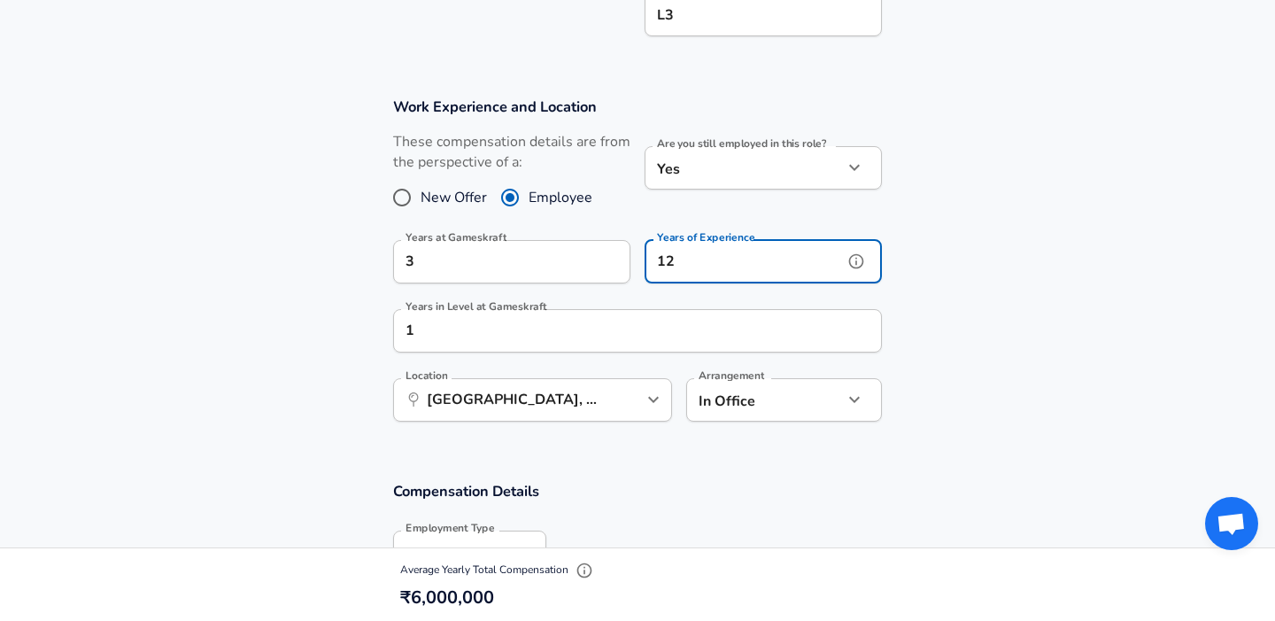
type input "12"
click at [980, 286] on section "Work Experience and Location These compensation details are from the perspectiv…" at bounding box center [637, 268] width 1275 height 384
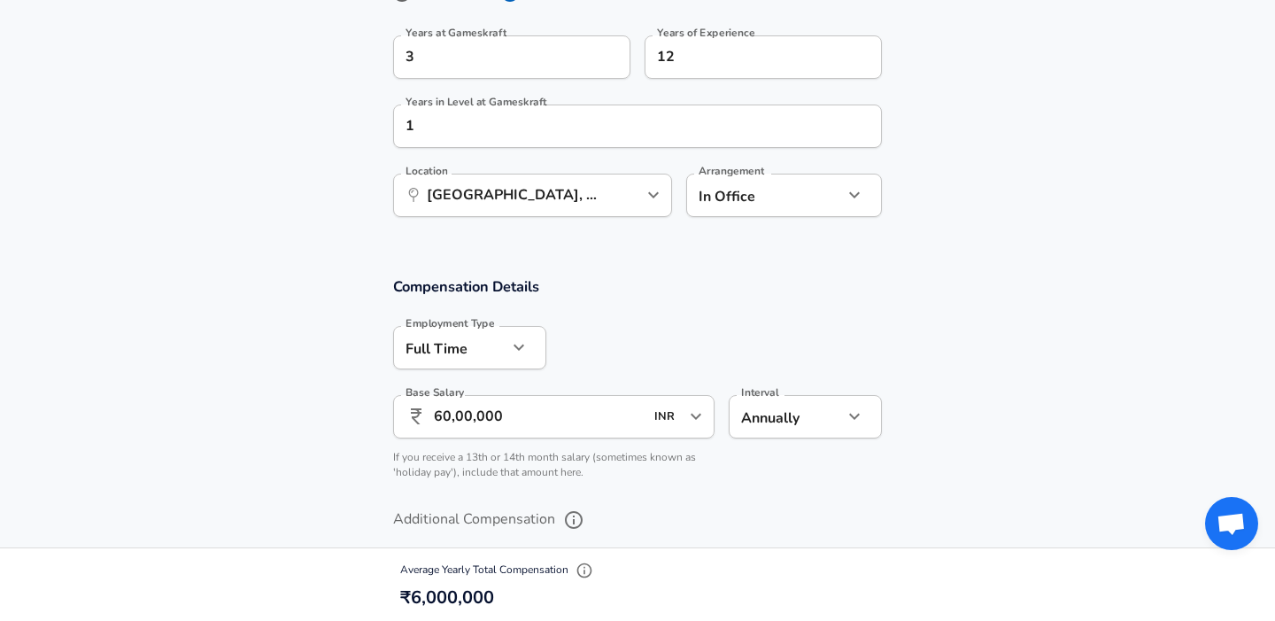
scroll to position [884, 0]
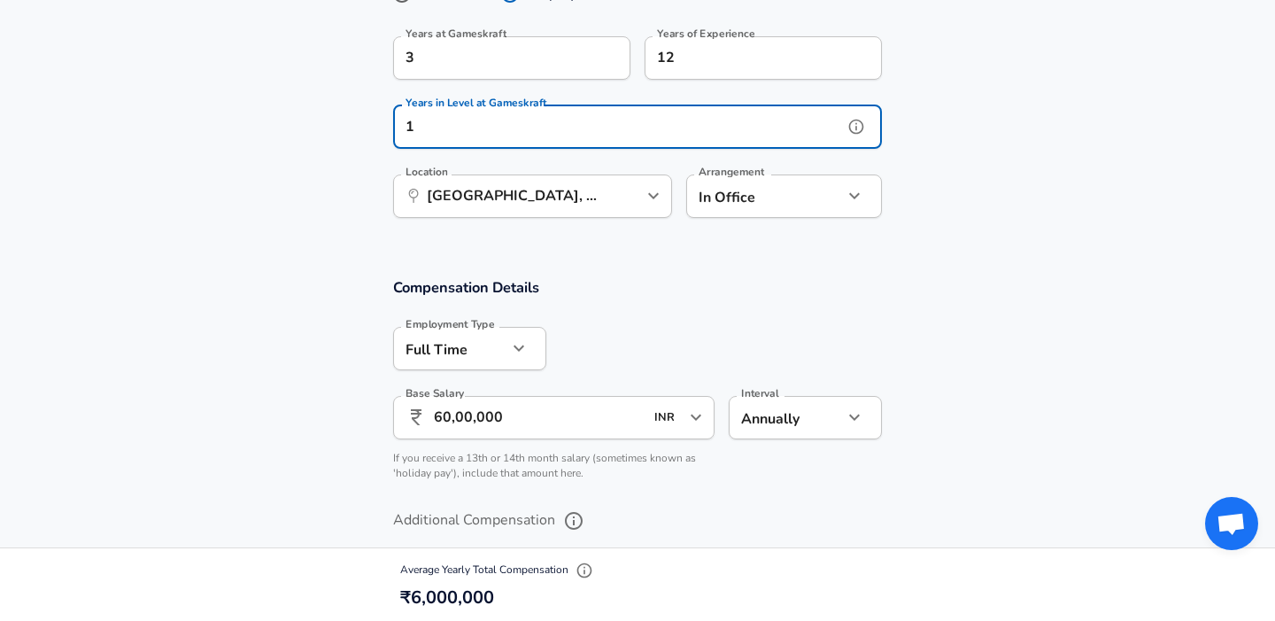
click at [476, 129] on input "1" at bounding box center [618, 126] width 450 height 43
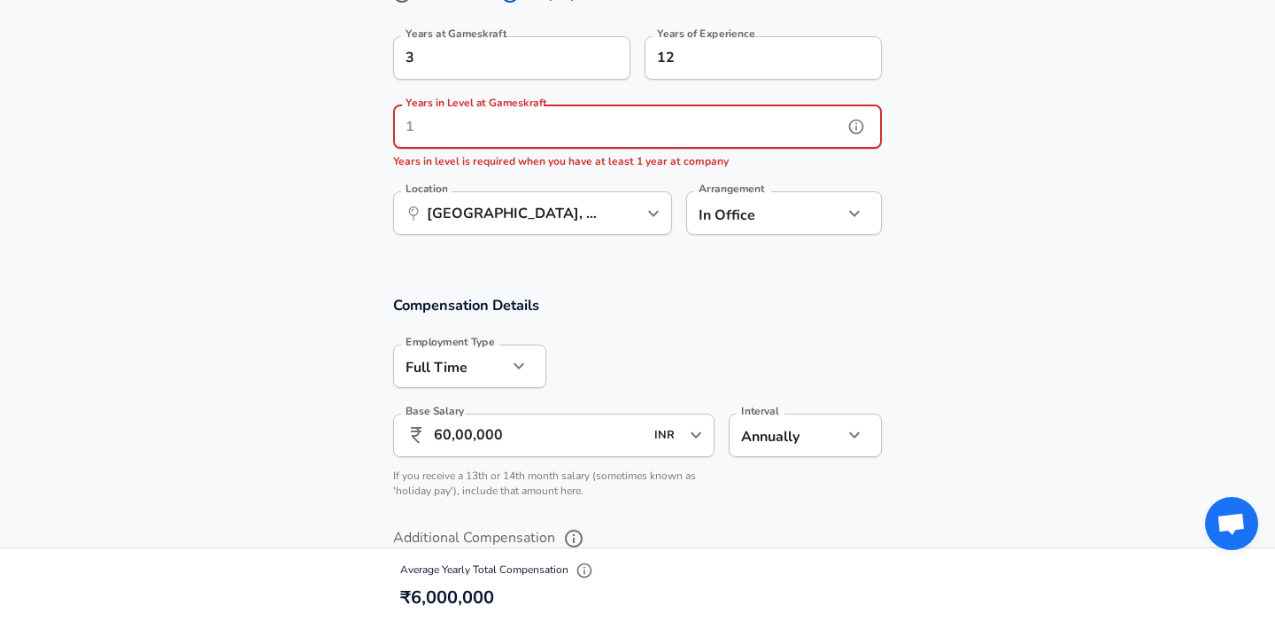
click at [452, 132] on input "Years in Level at Gameskraft" at bounding box center [618, 126] width 450 height 43
type input "1"
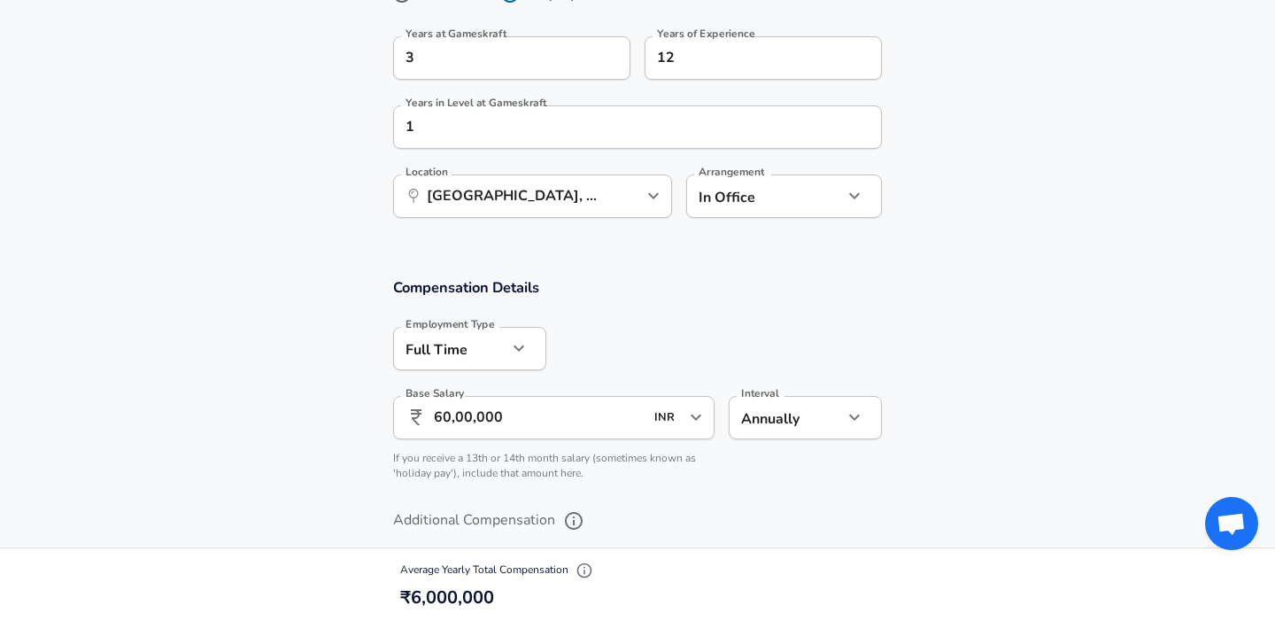
click at [981, 253] on section "Work Experience and Location These compensation details are from the perspectiv…" at bounding box center [637, 64] width 1275 height 384
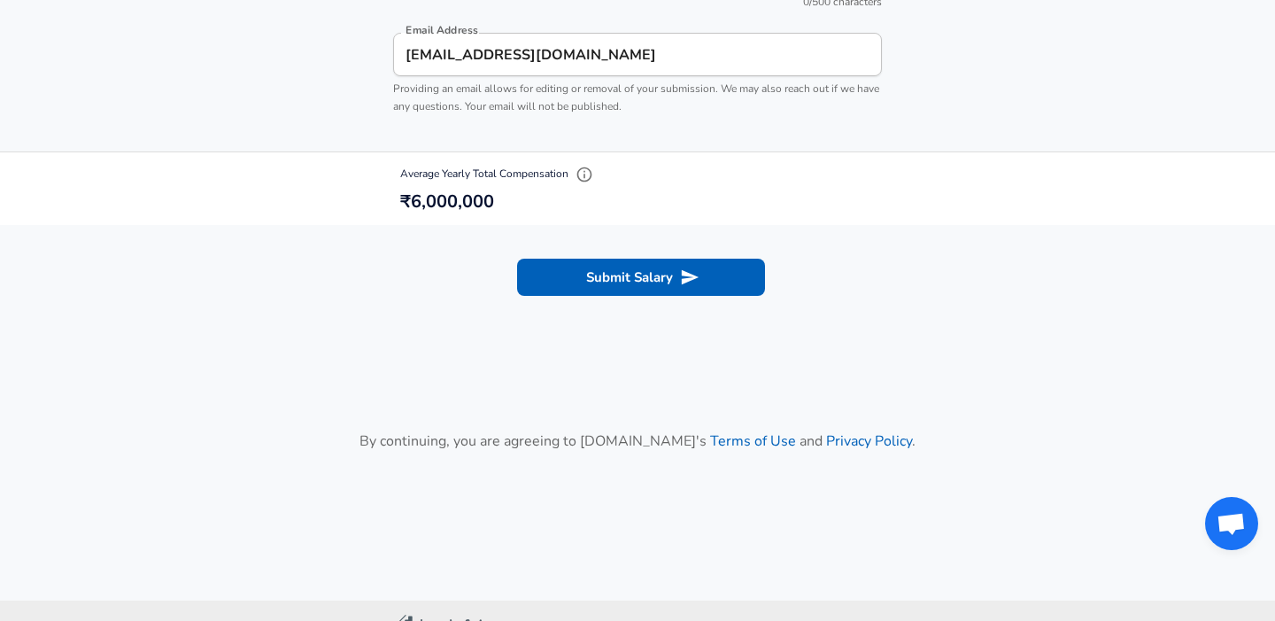
scroll to position [2033, 0]
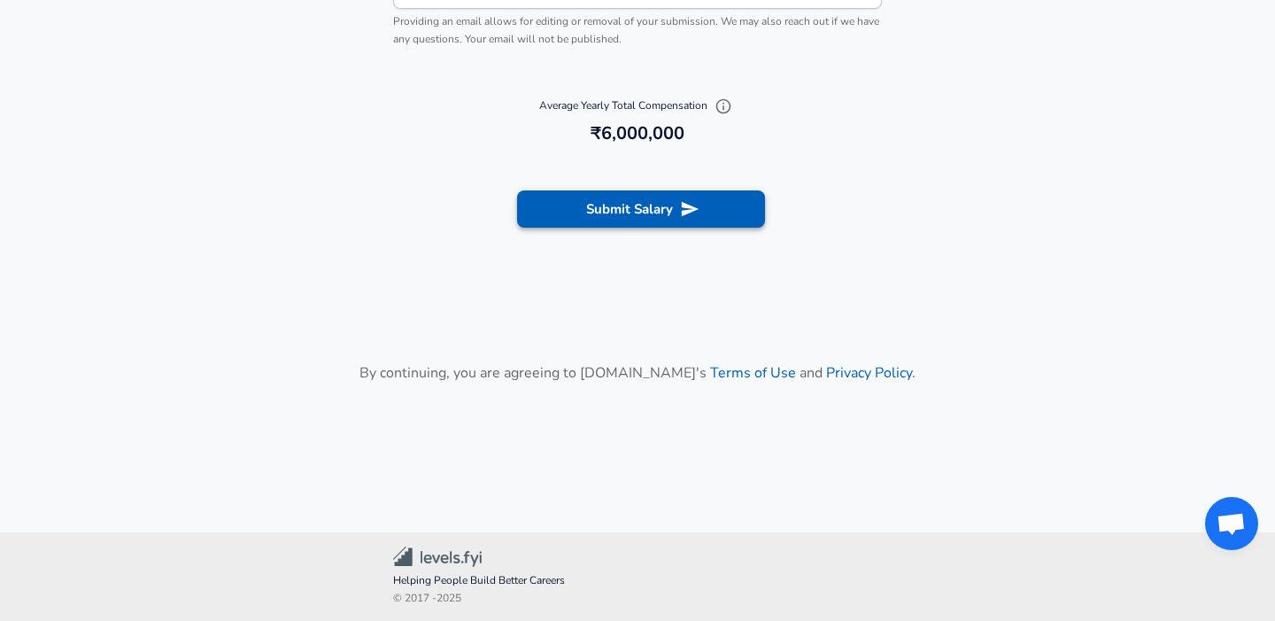
click at [674, 204] on button "Submit Salary" at bounding box center [641, 208] width 248 height 37
